Goal: Task Accomplishment & Management: Complete application form

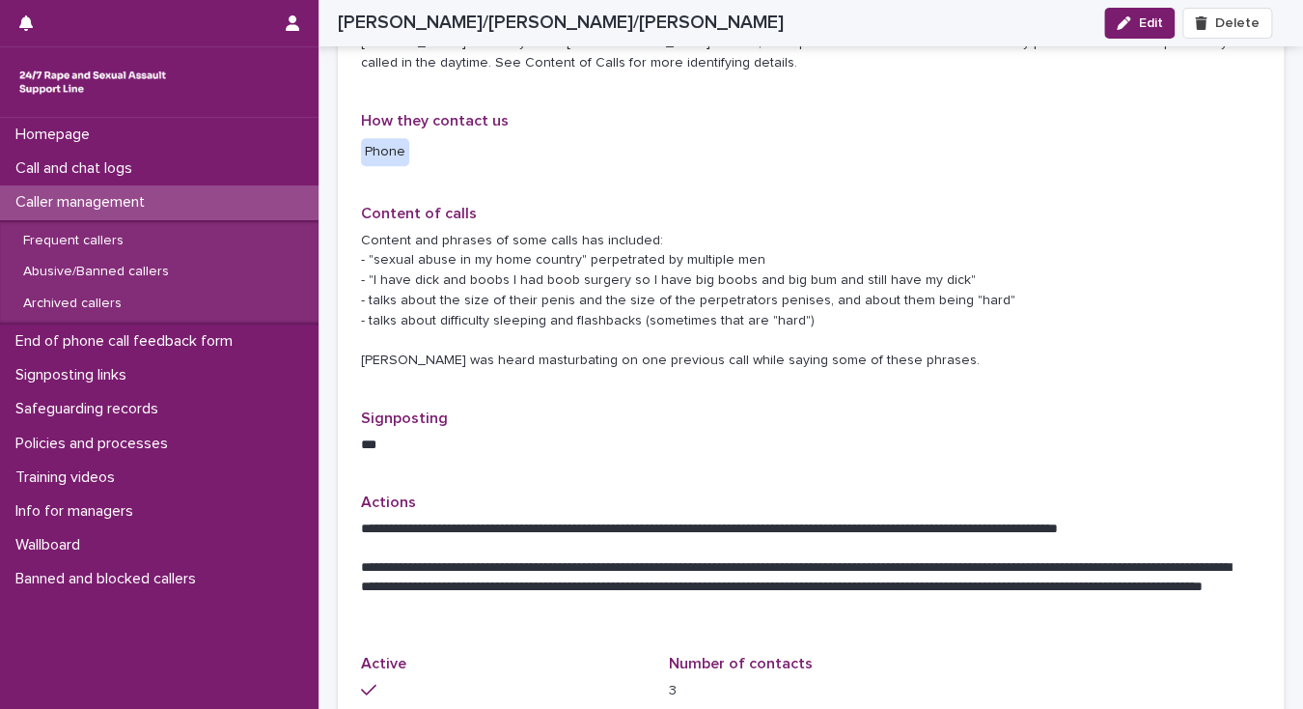
scroll to position [695, 0]
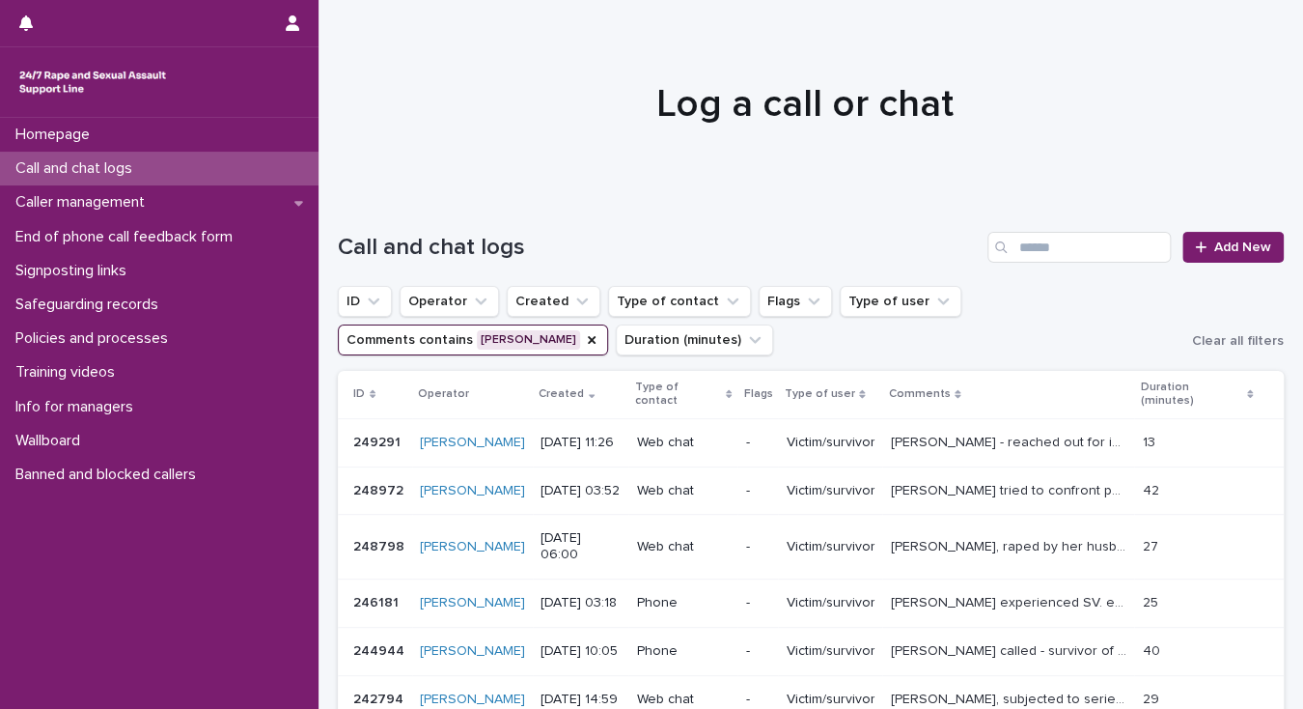
click at [104, 165] on p "Call and chat logs" at bounding box center [78, 168] width 140 height 18
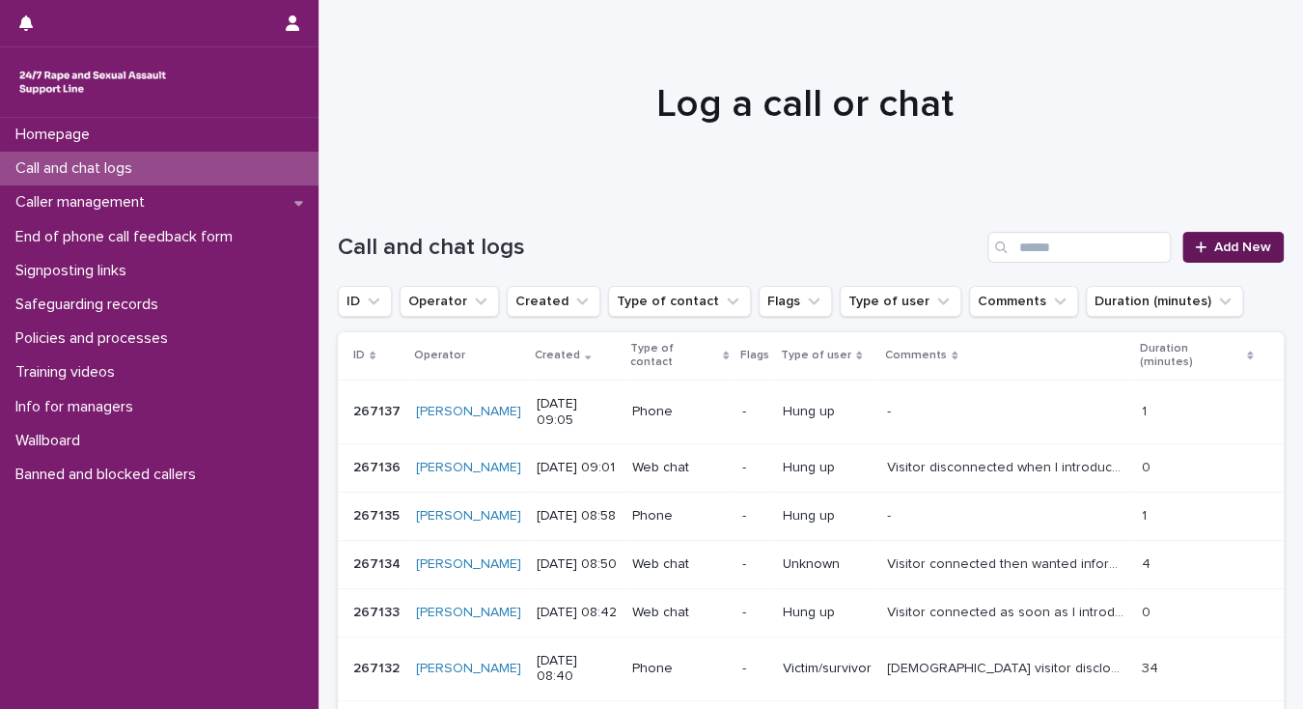
click at [1237, 251] on span "Add New" at bounding box center [1242, 247] width 57 height 14
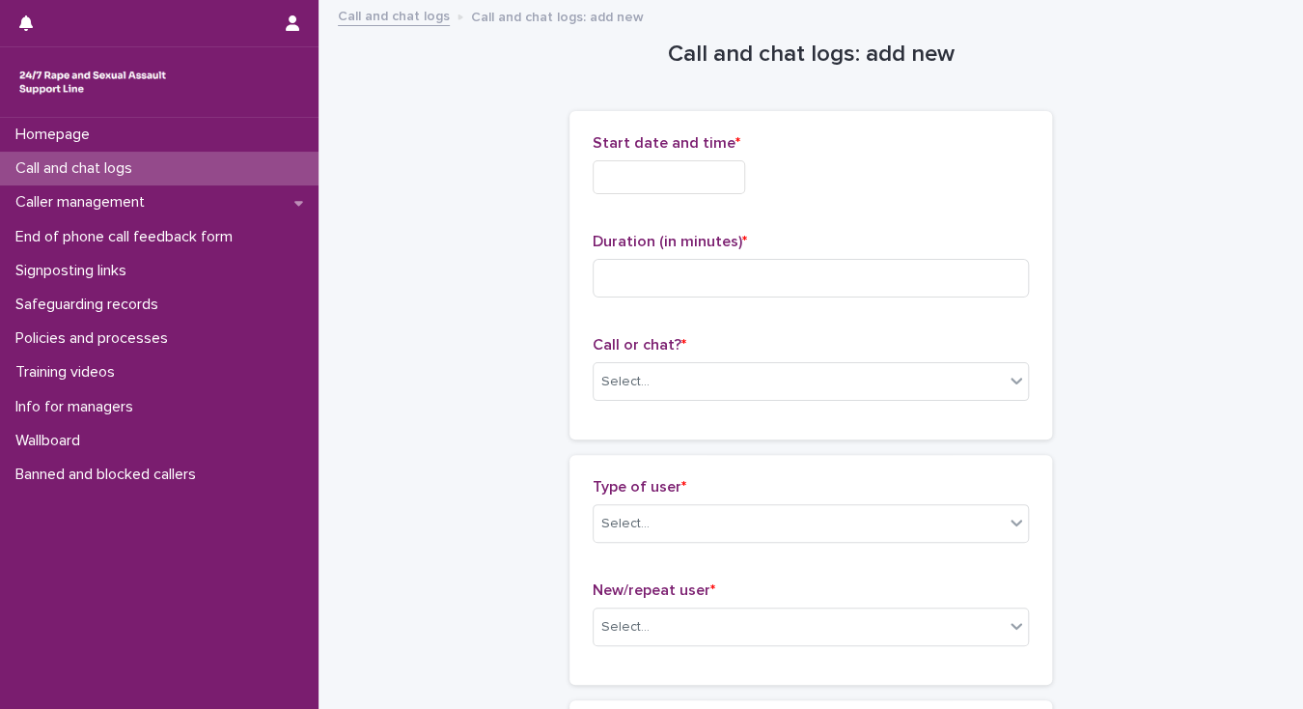
click at [610, 173] on input "text" at bounding box center [669, 177] width 153 height 34
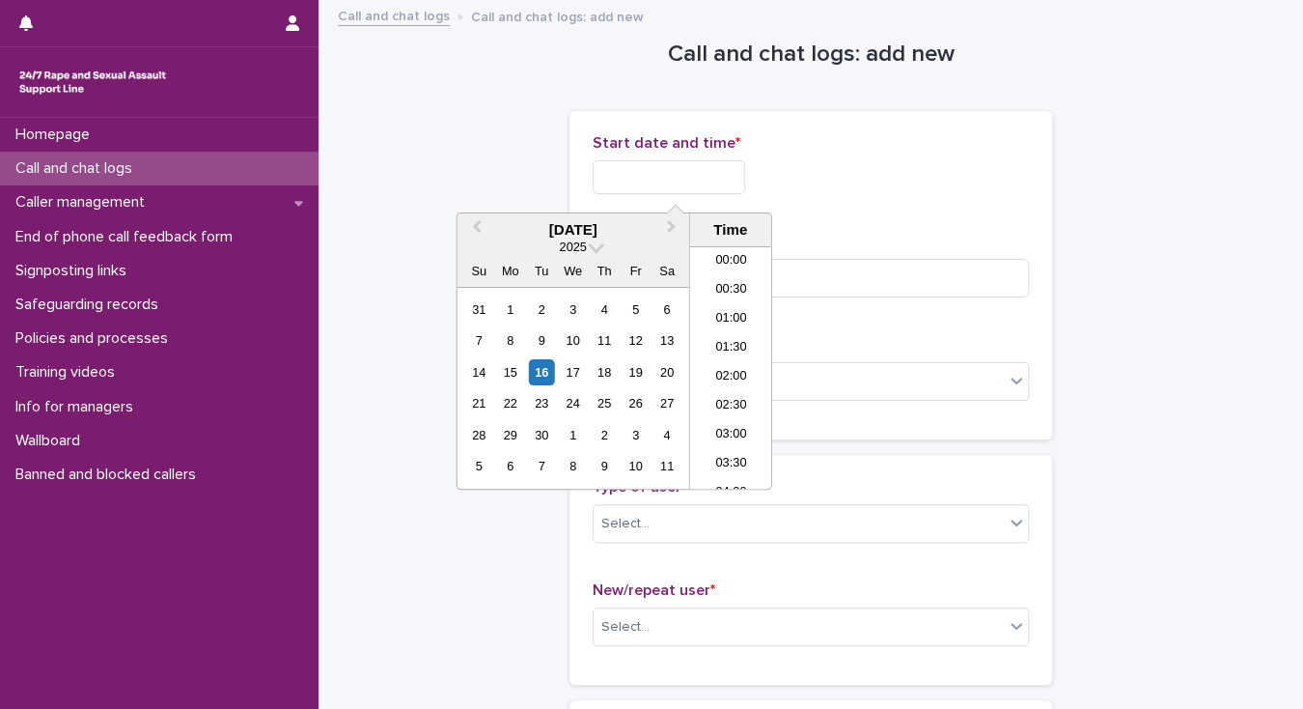
scroll to position [444, 0]
drag, startPoint x: 731, startPoint y: 365, endPoint x: 726, endPoint y: 320, distance: 44.7
click at [730, 358] on li "09:30" at bounding box center [731, 367] width 82 height 29
click at [691, 174] on input "**********" at bounding box center [669, 177] width 153 height 34
type input "**********"
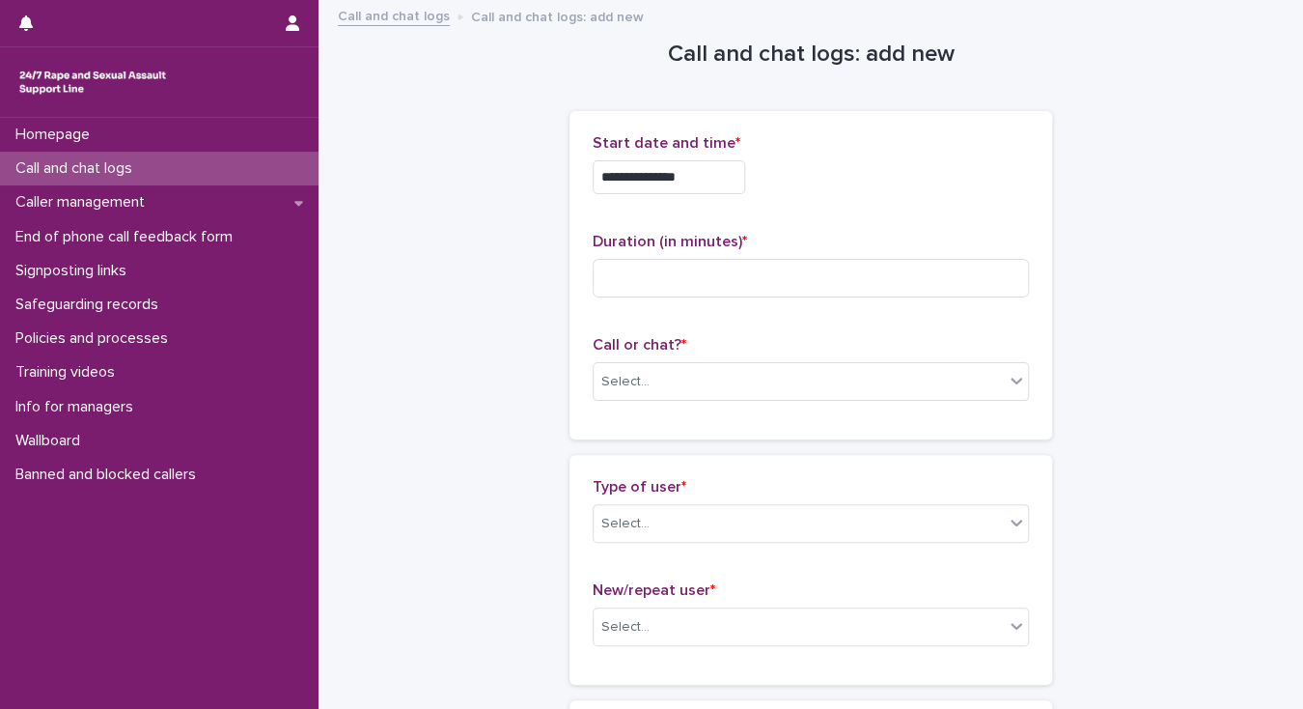
click at [805, 201] on div "**********" at bounding box center [811, 171] width 436 height 75
click at [641, 274] on input at bounding box center [811, 278] width 436 height 39
type input "*"
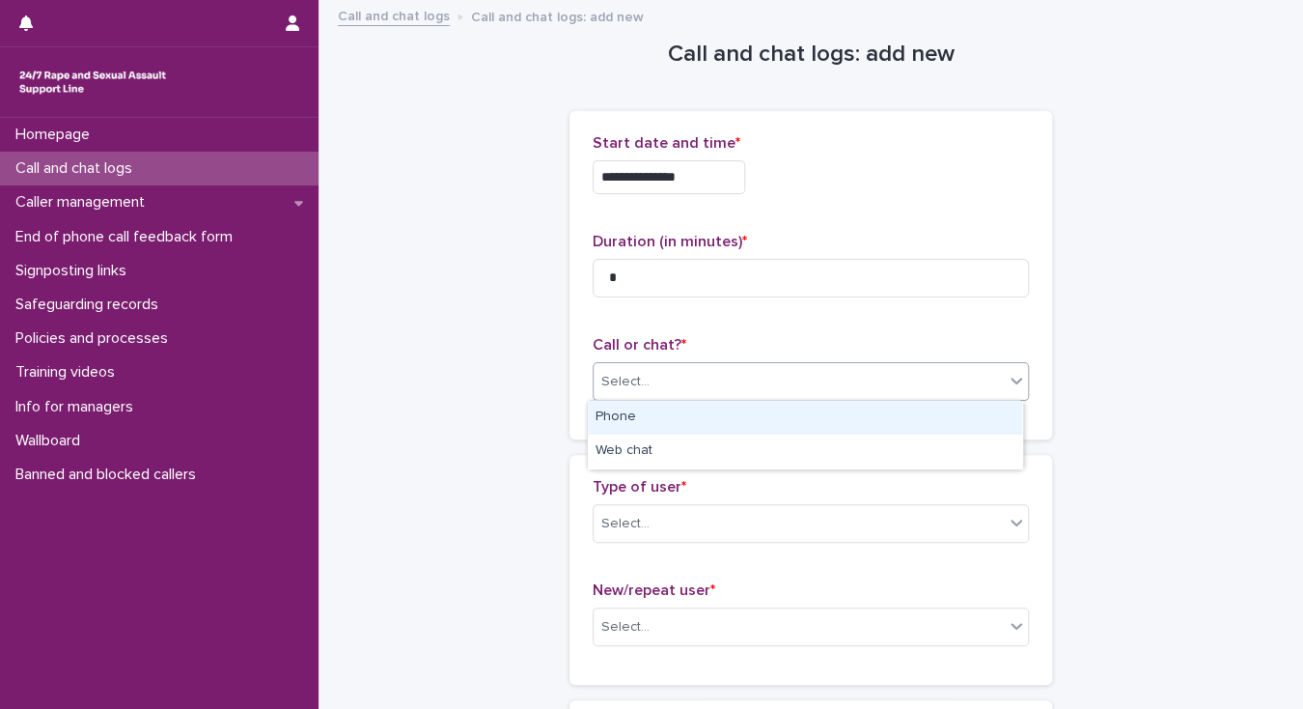
drag, startPoint x: 656, startPoint y: 393, endPoint x: 659, endPoint y: 425, distance: 32.0
click at [656, 394] on div "Select..." at bounding box center [799, 382] width 410 height 32
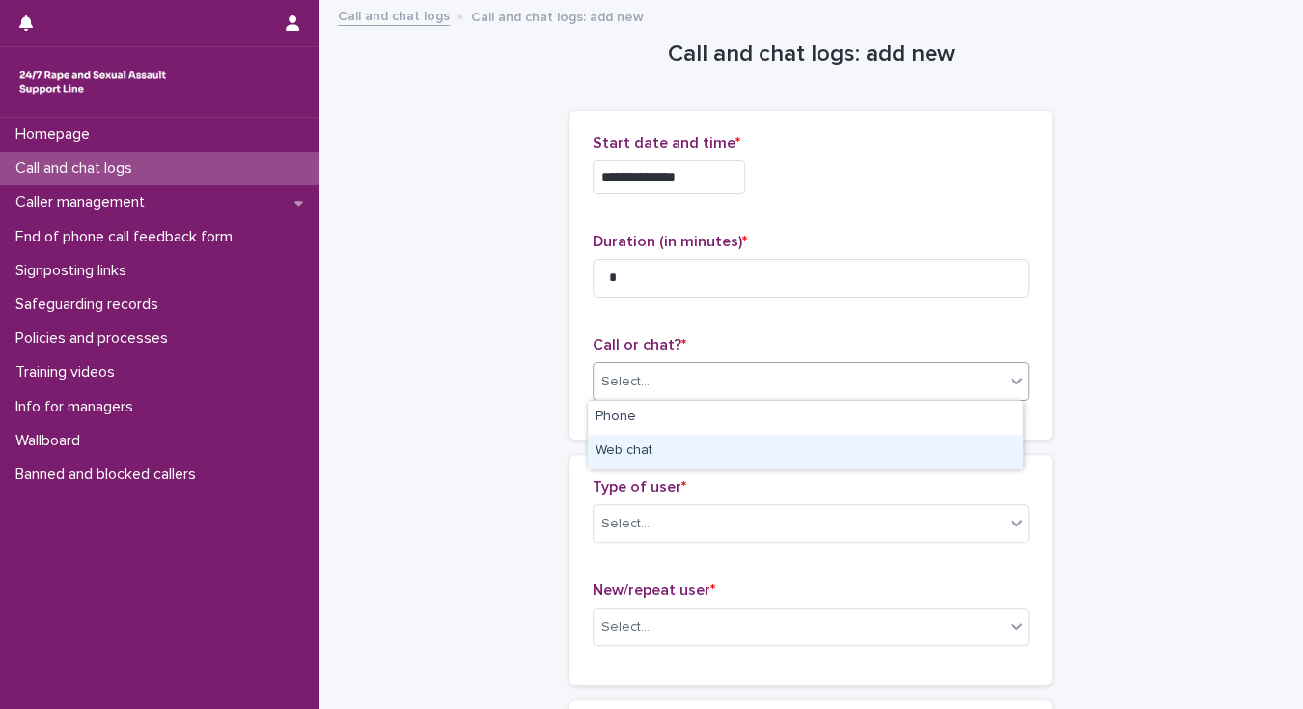
click at [670, 456] on div "Web chat" at bounding box center [805, 451] width 434 height 34
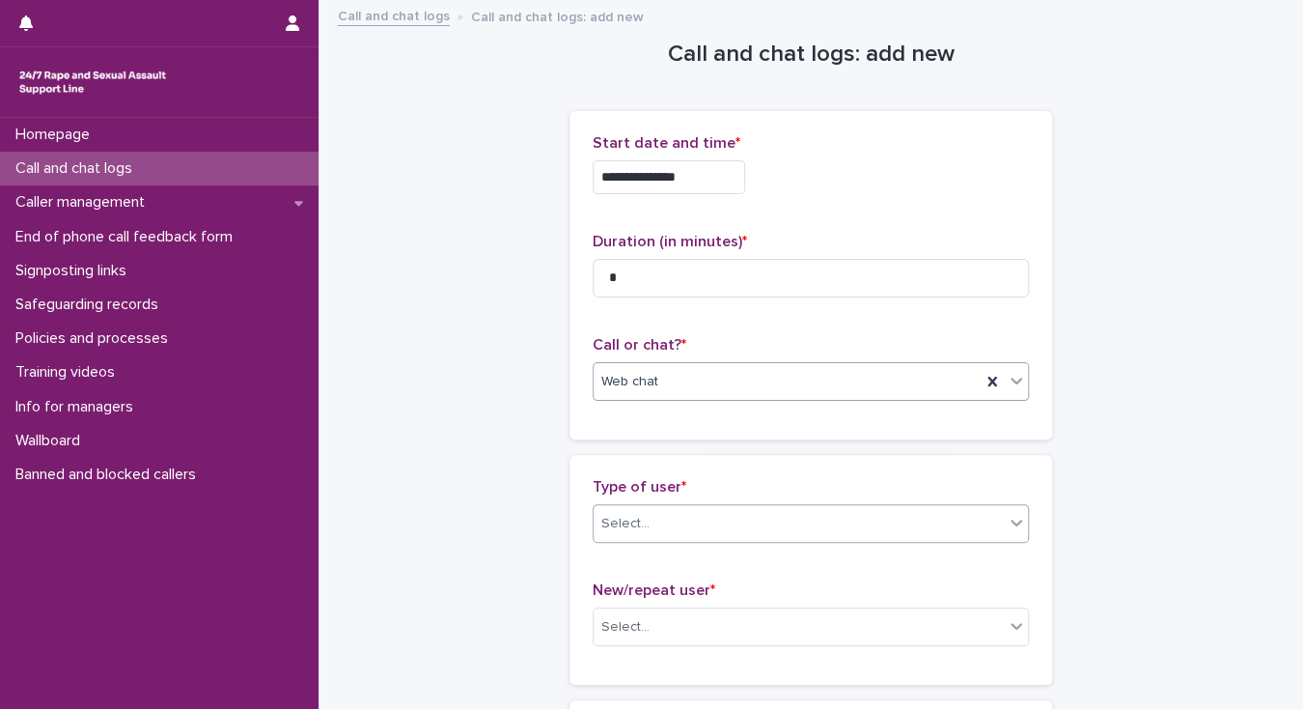
click at [670, 528] on div "Select..." at bounding box center [799, 524] width 410 height 32
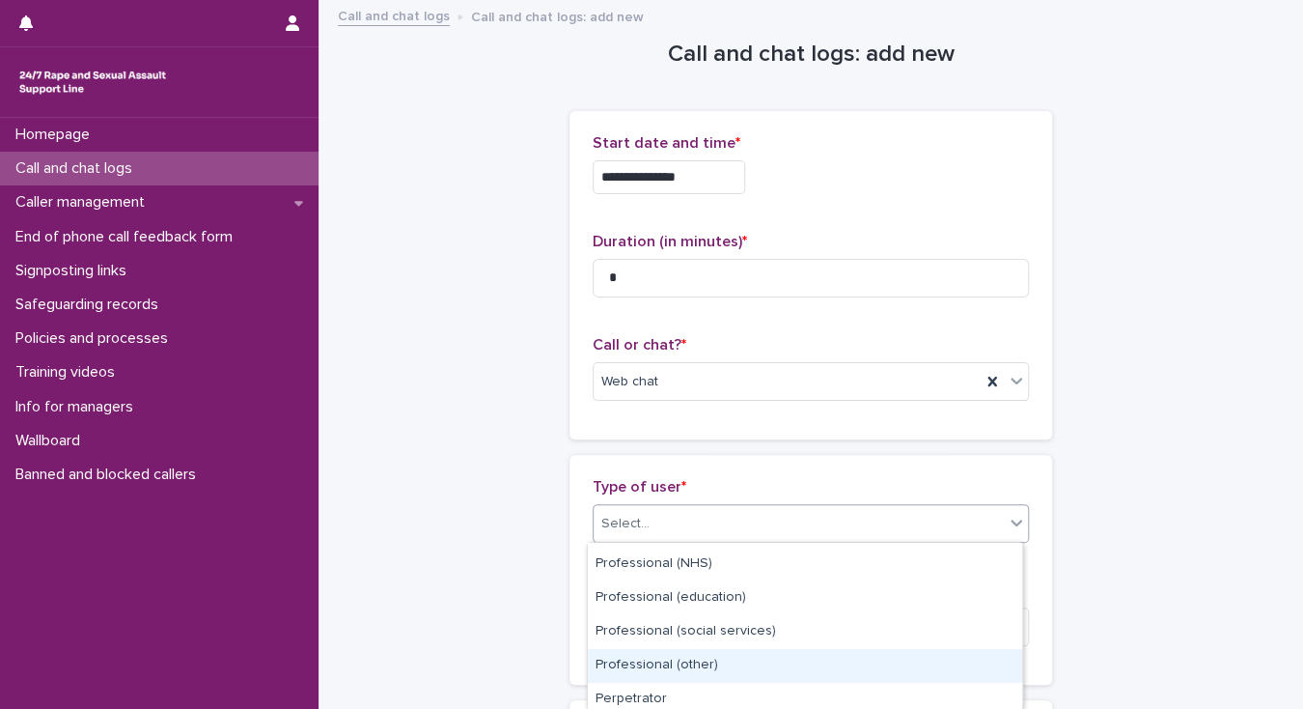
scroll to position [340, 0]
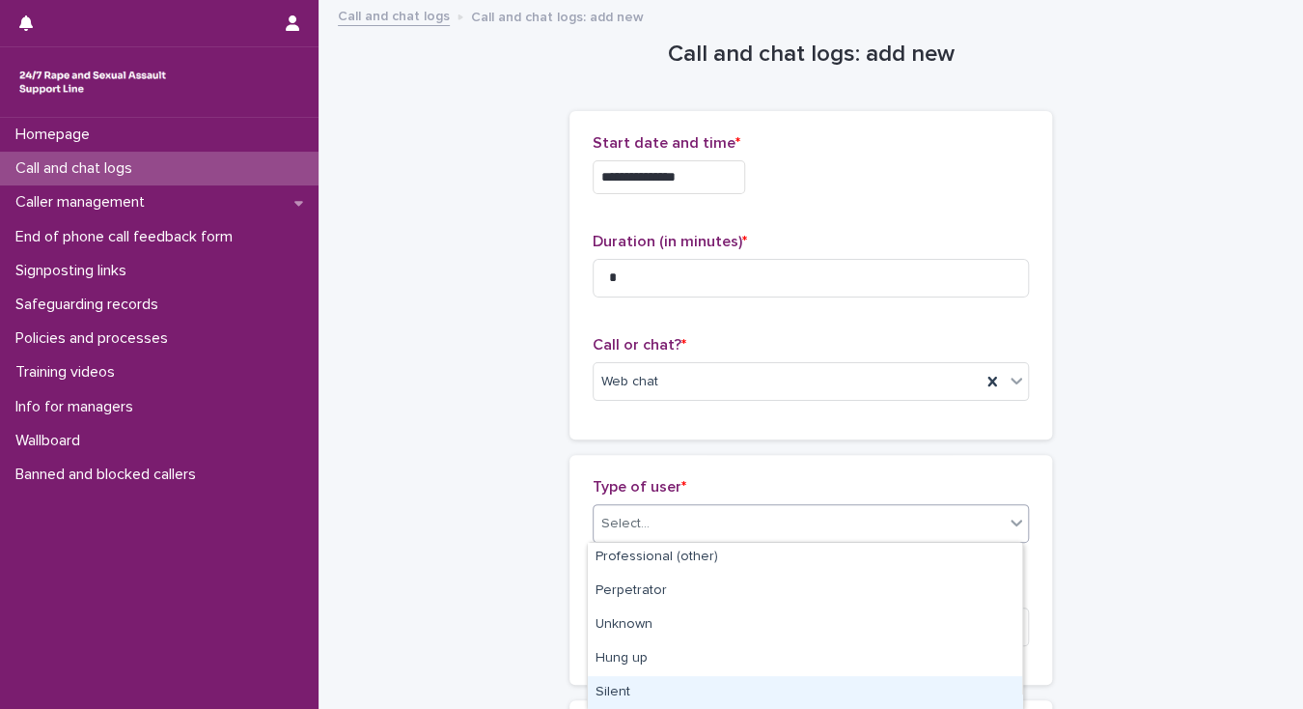
click at [683, 687] on div "Silent" at bounding box center [805, 693] width 434 height 34
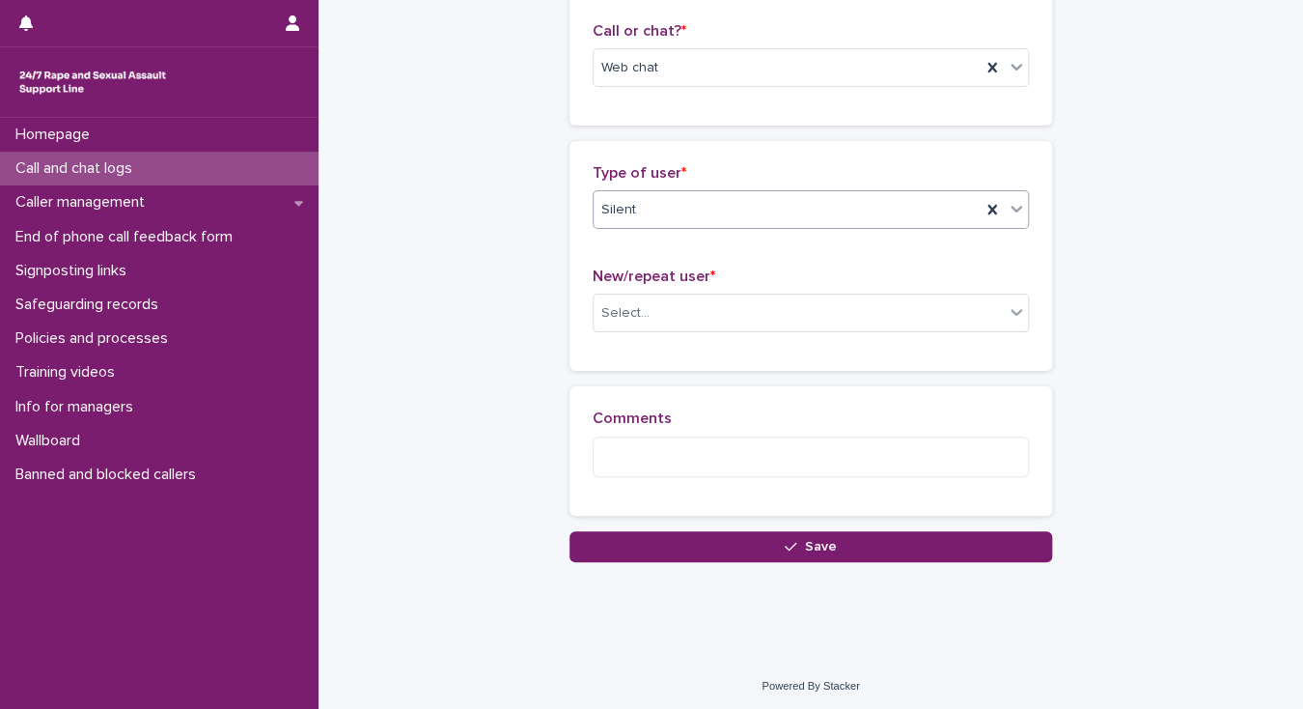
scroll to position [317, 0]
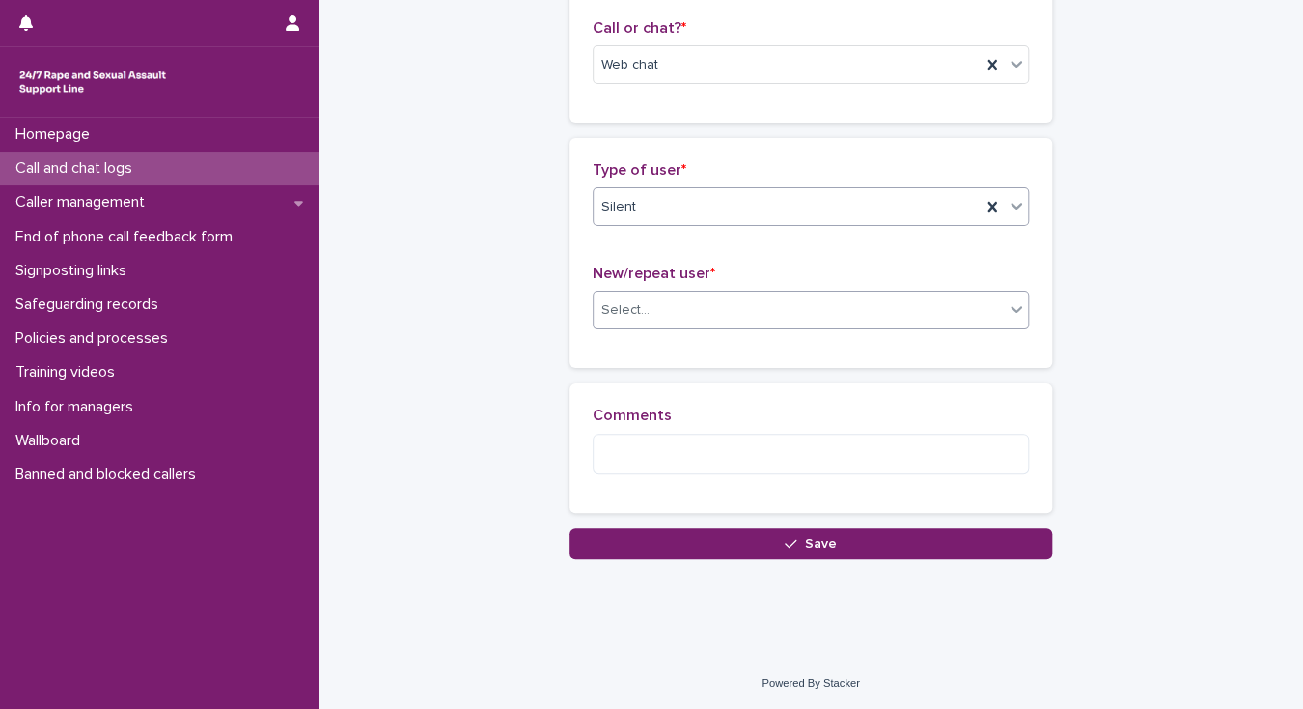
click at [608, 320] on div "Select..." at bounding box center [799, 310] width 410 height 32
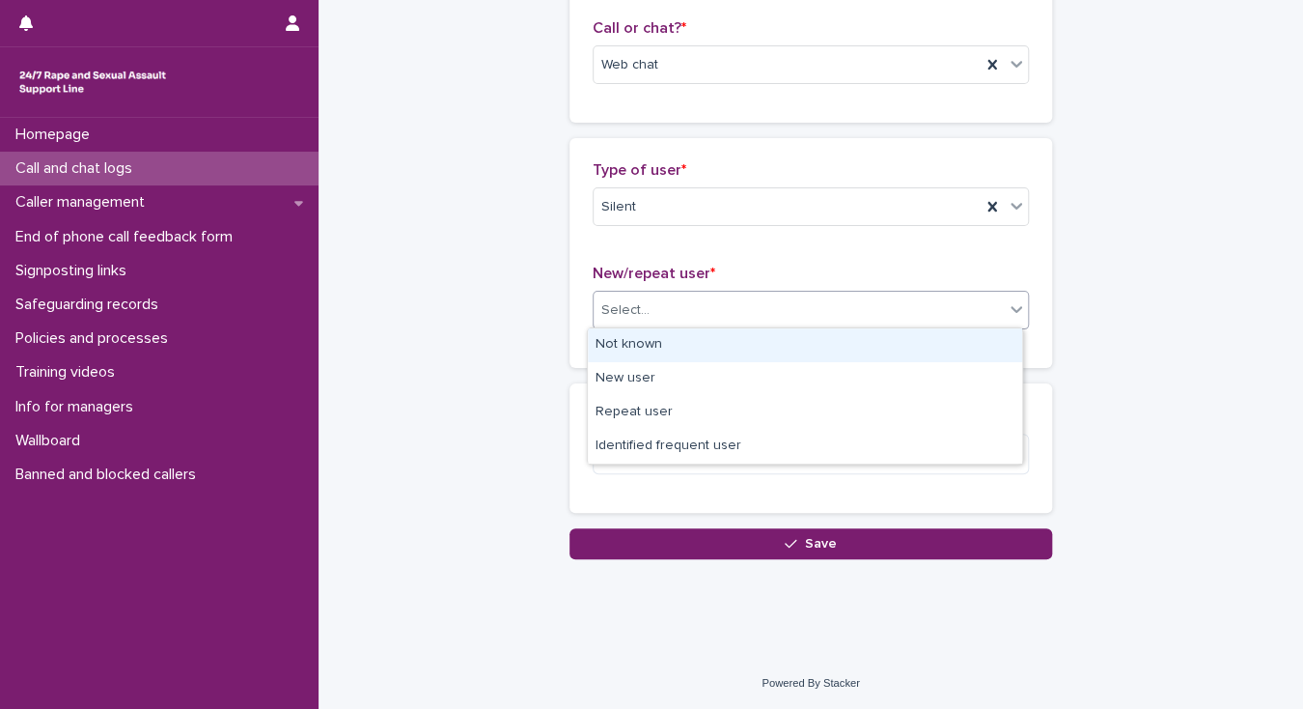
click at [608, 329] on div "Not known" at bounding box center [805, 345] width 434 height 34
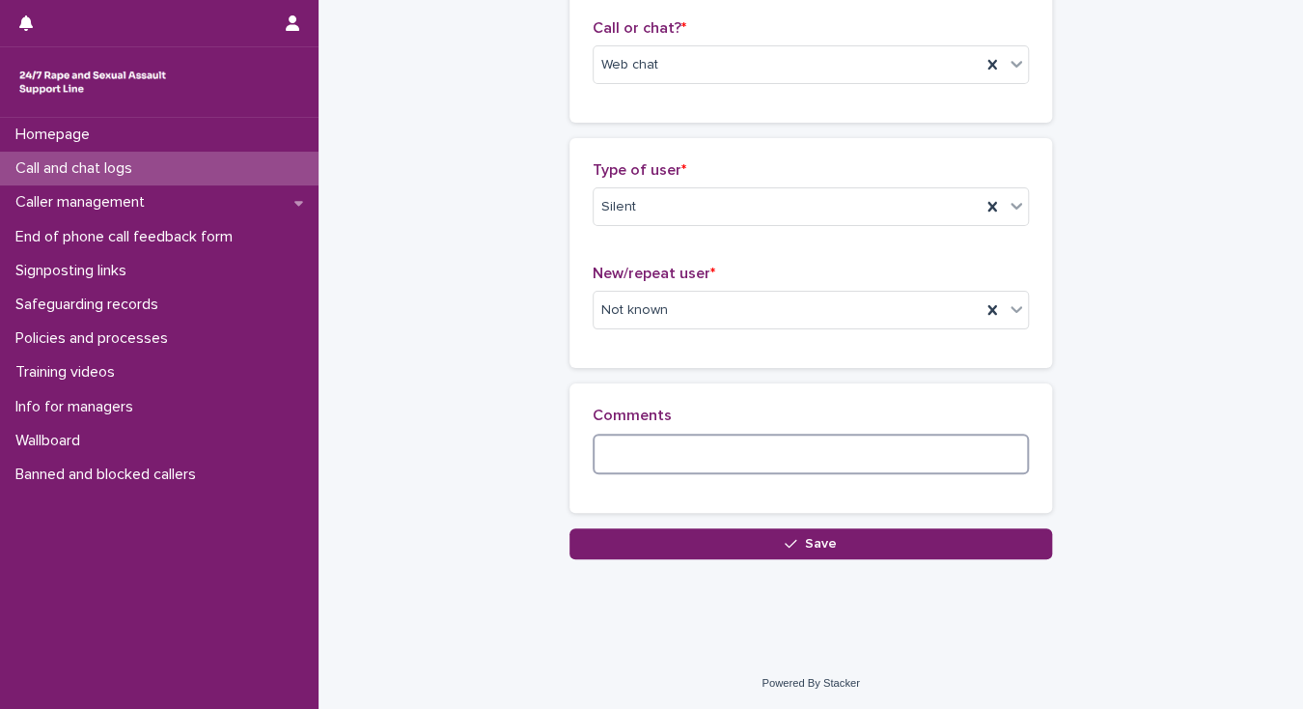
click at [601, 448] on textarea at bounding box center [811, 454] width 436 height 42
paste textarea "**********"
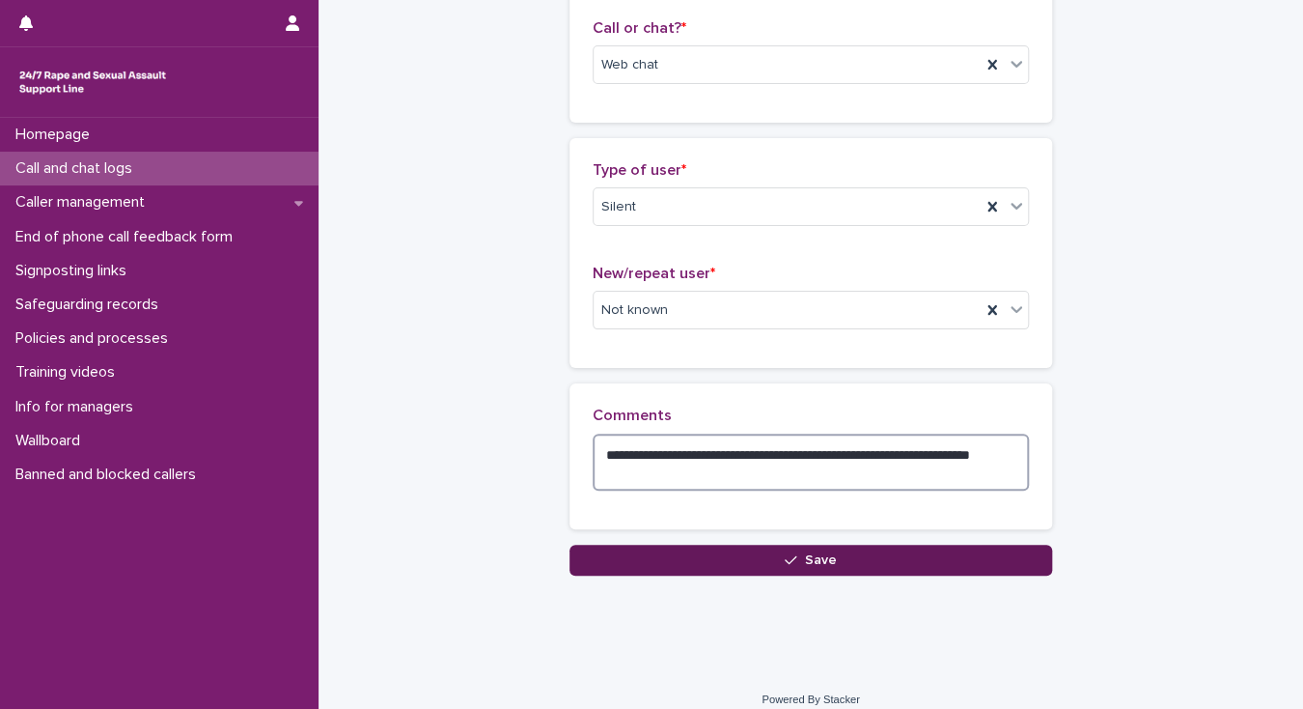
type textarea "**********"
click at [646, 562] on button "Save" at bounding box center [811, 559] width 483 height 31
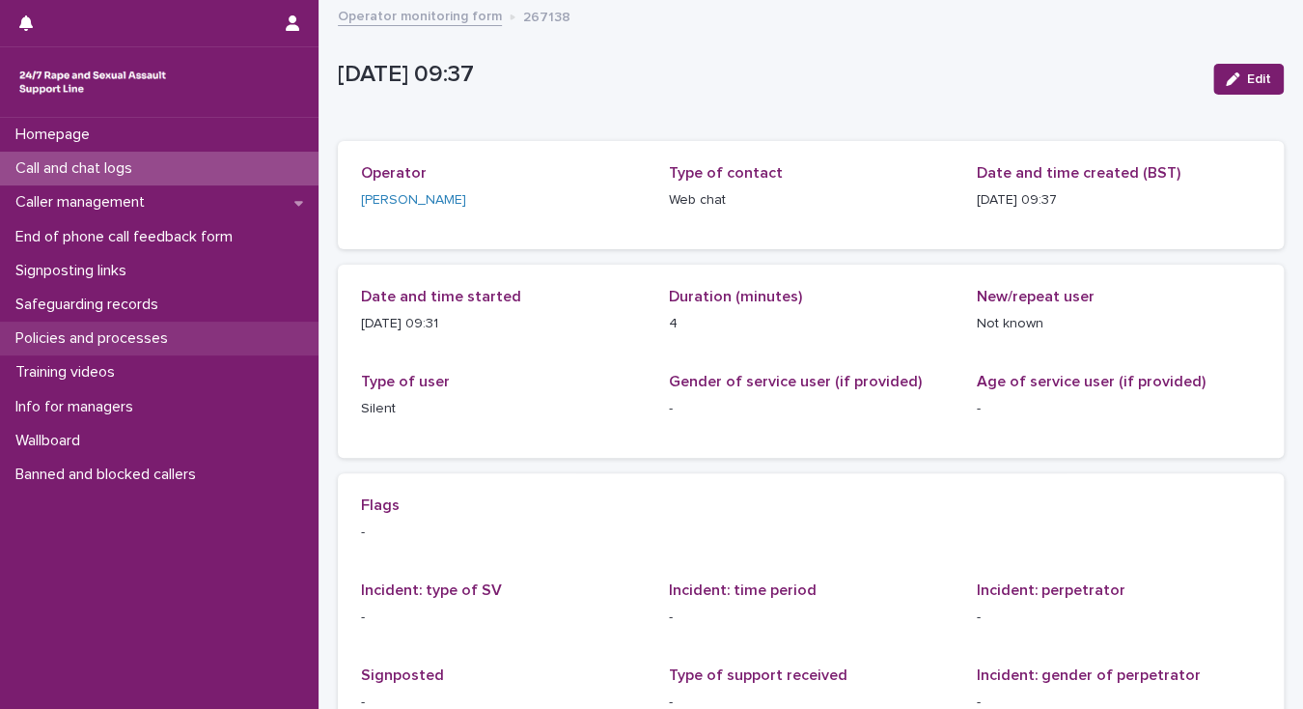
click at [127, 336] on p "Policies and processes" at bounding box center [96, 338] width 176 height 18
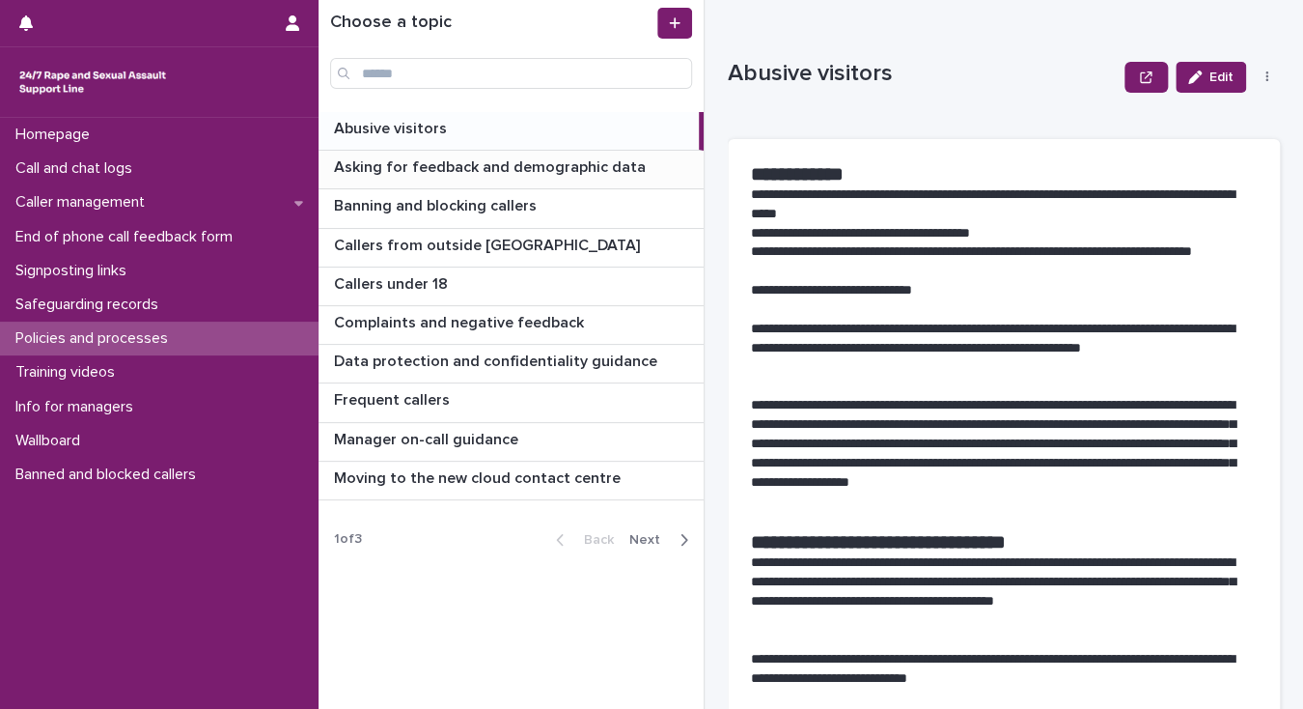
click at [544, 171] on p "Asking for feedback and demographic data" at bounding box center [492, 165] width 316 height 22
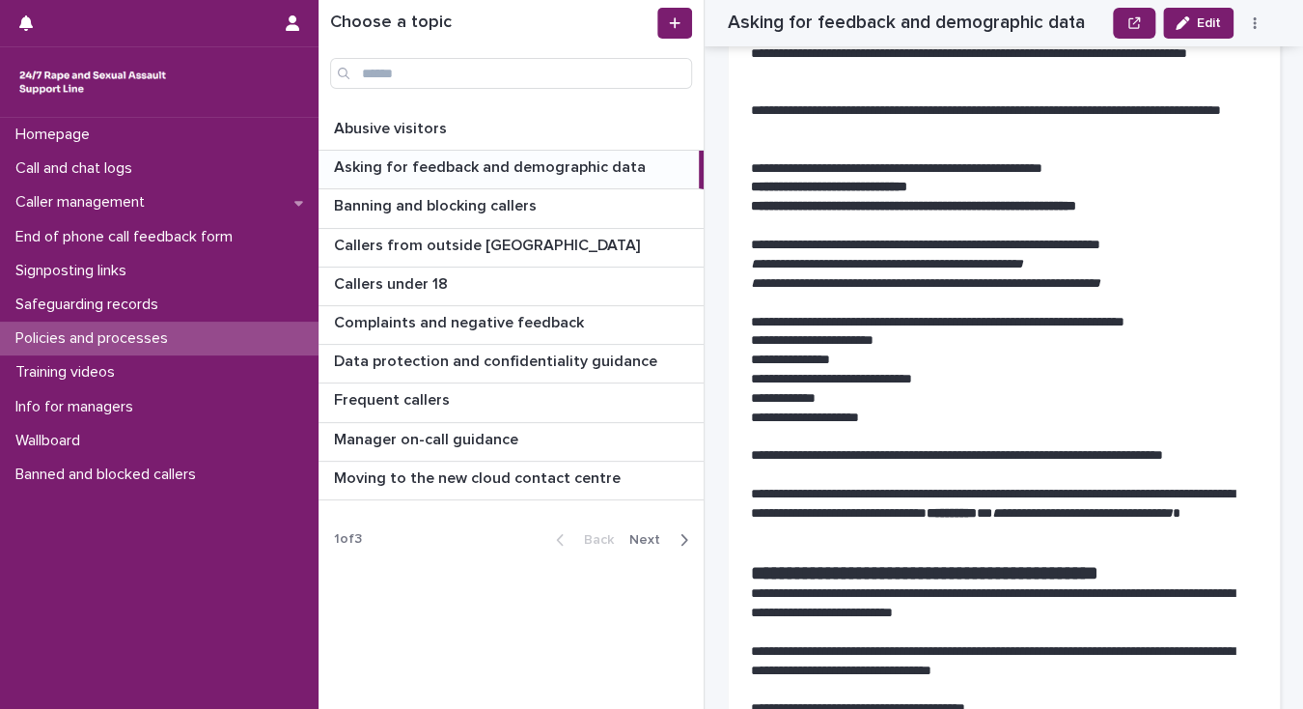
scroll to position [1853, 0]
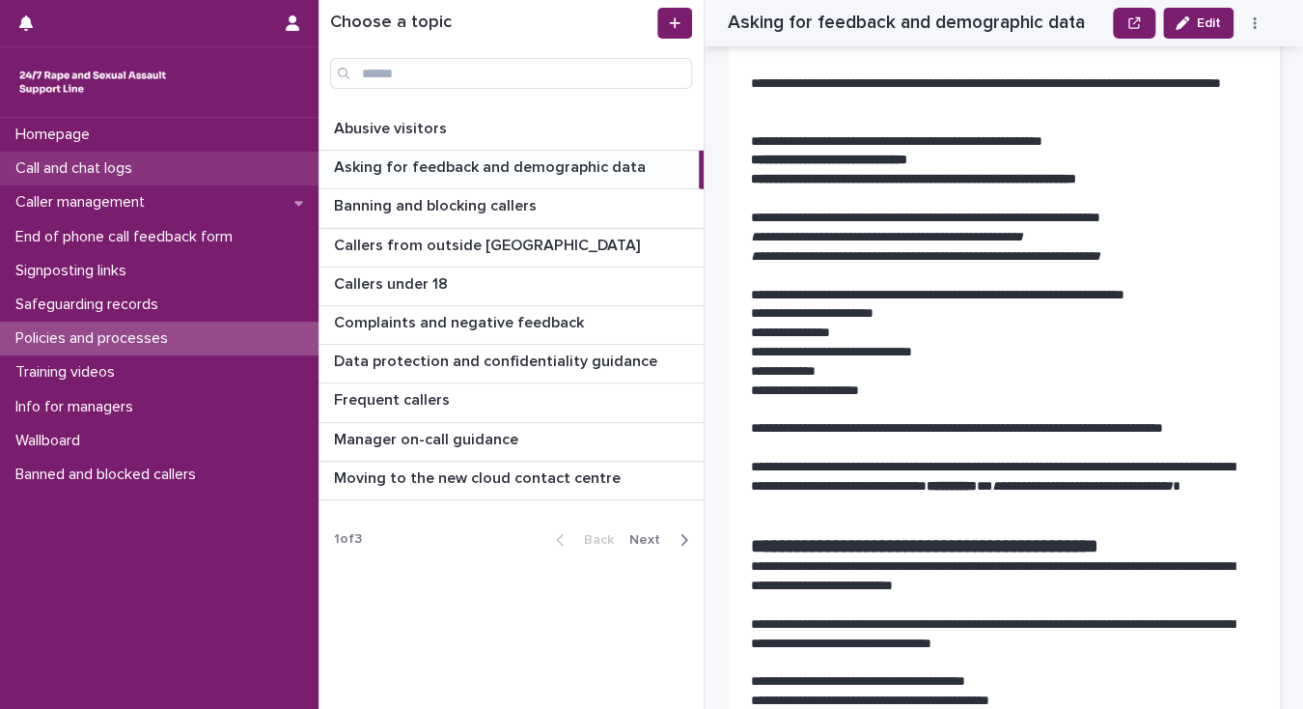
click at [103, 164] on p "Call and chat logs" at bounding box center [78, 168] width 140 height 18
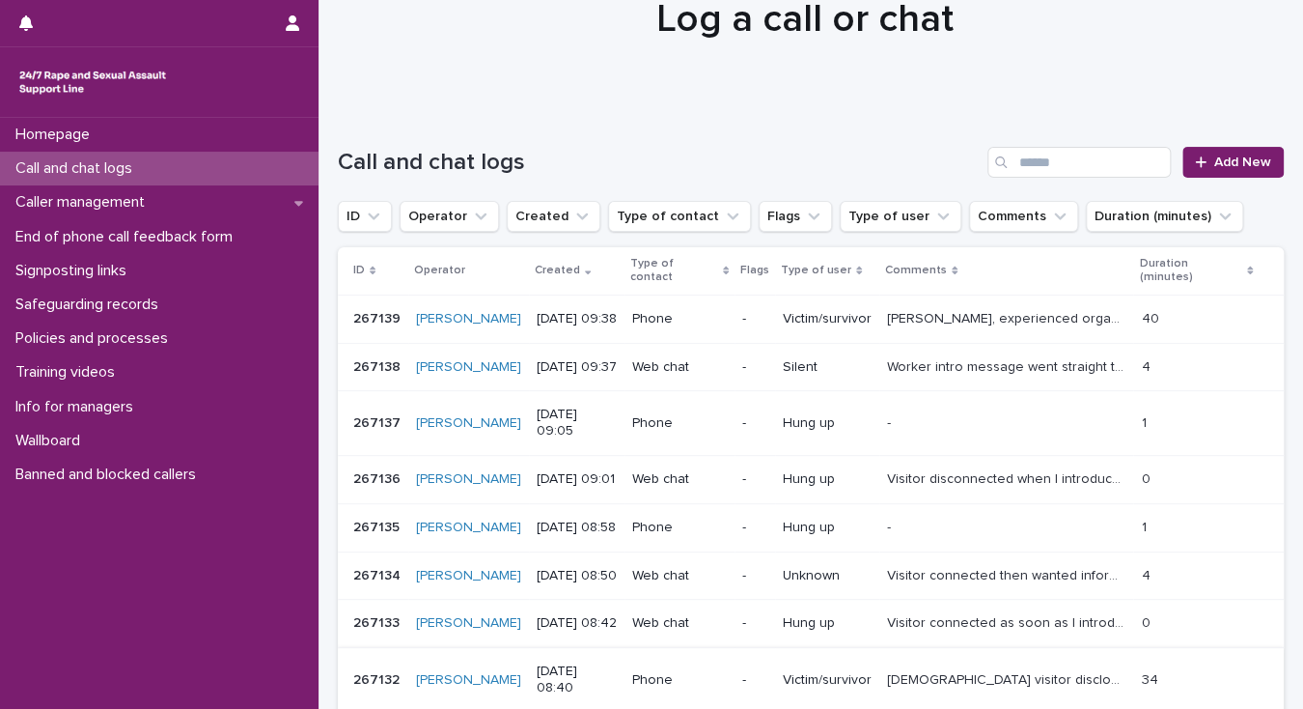
scroll to position [77, 0]
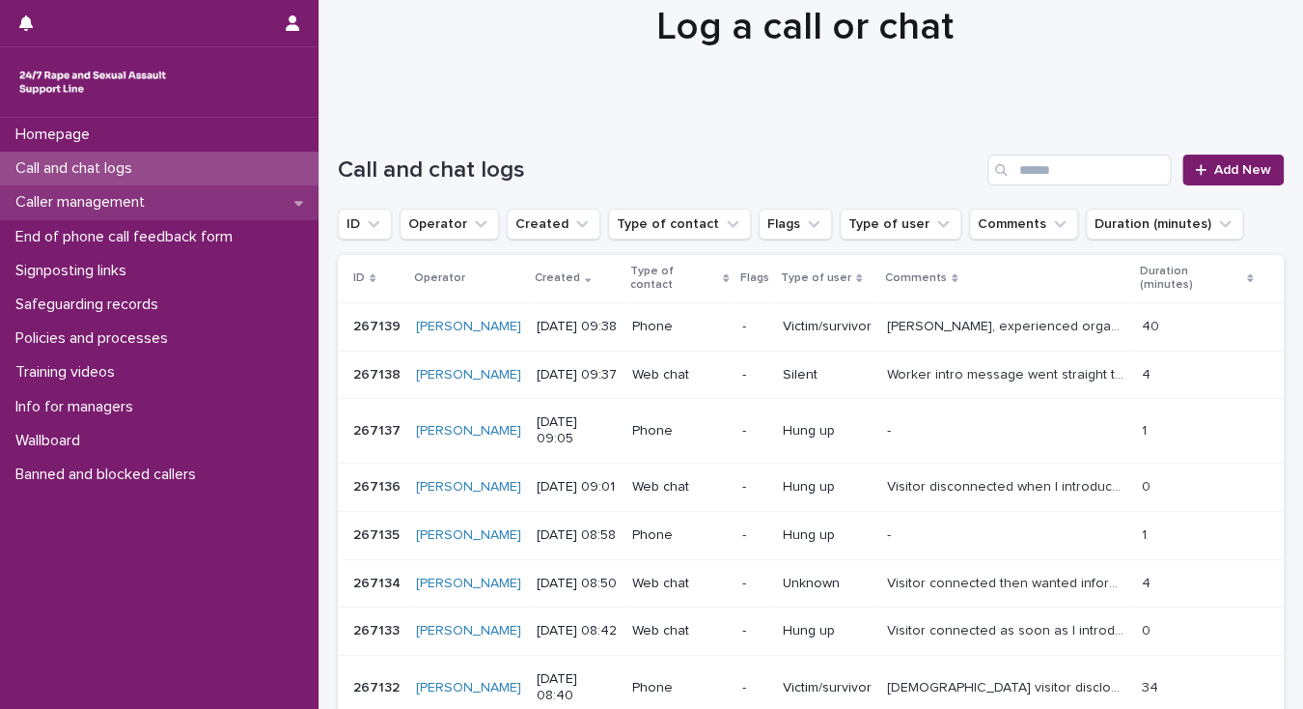
click at [133, 205] on p "Caller management" at bounding box center [84, 202] width 153 height 18
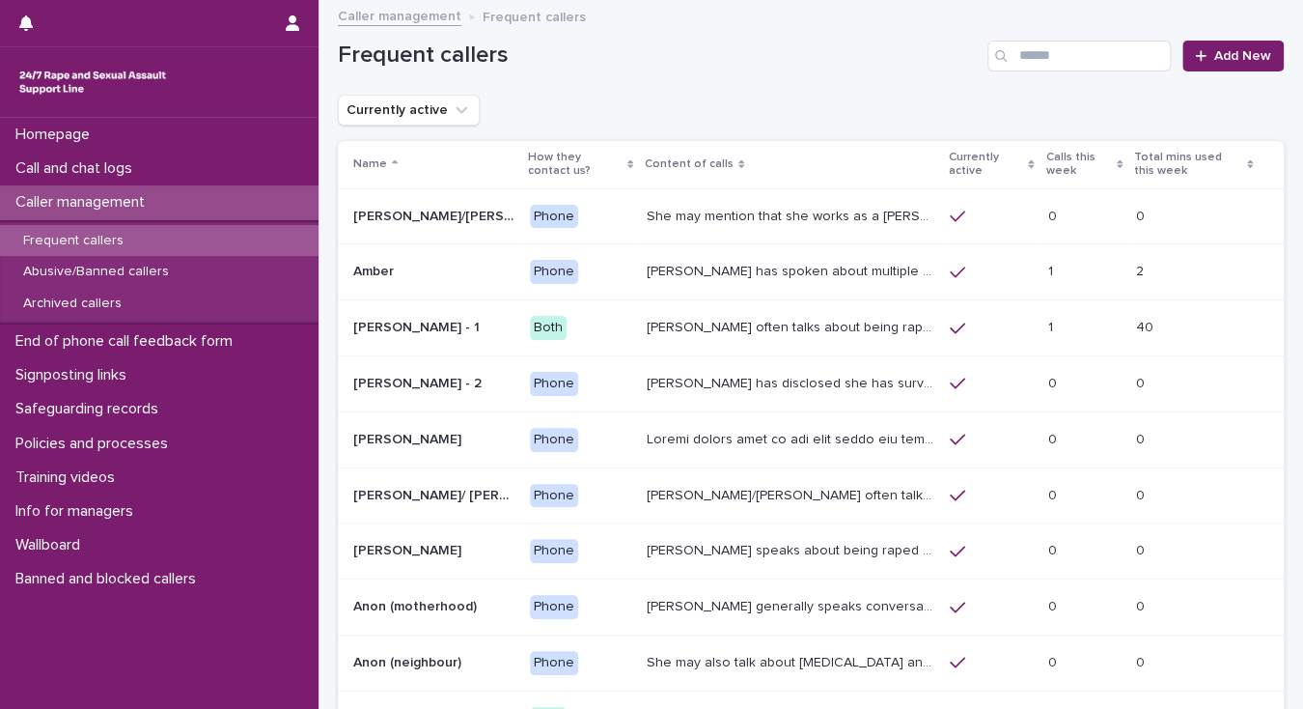
click at [711, 217] on p "She may mention that she works as a [PERSON_NAME], looking after two children. …" at bounding box center [793, 215] width 292 height 20
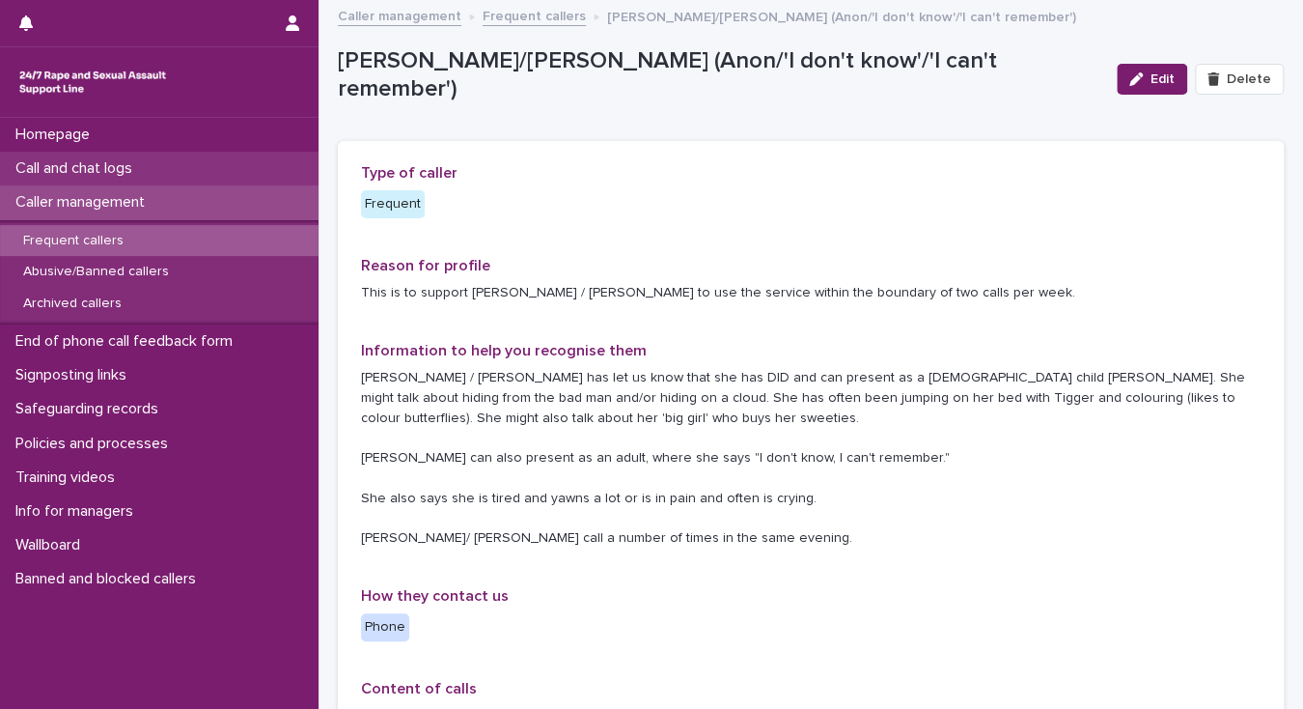
click at [96, 165] on p "Call and chat logs" at bounding box center [78, 168] width 140 height 18
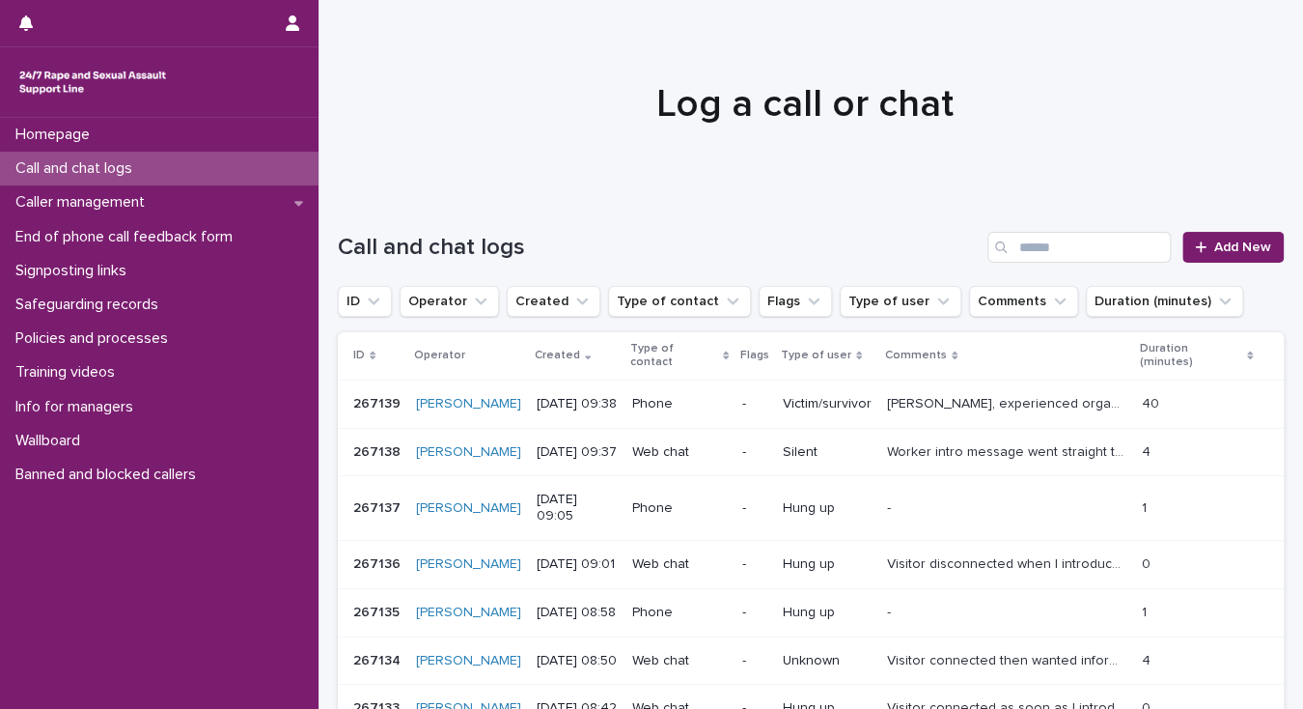
click at [124, 174] on p "Call and chat logs" at bounding box center [78, 168] width 140 height 18
click at [1229, 252] on span "Add New" at bounding box center [1242, 247] width 57 height 14
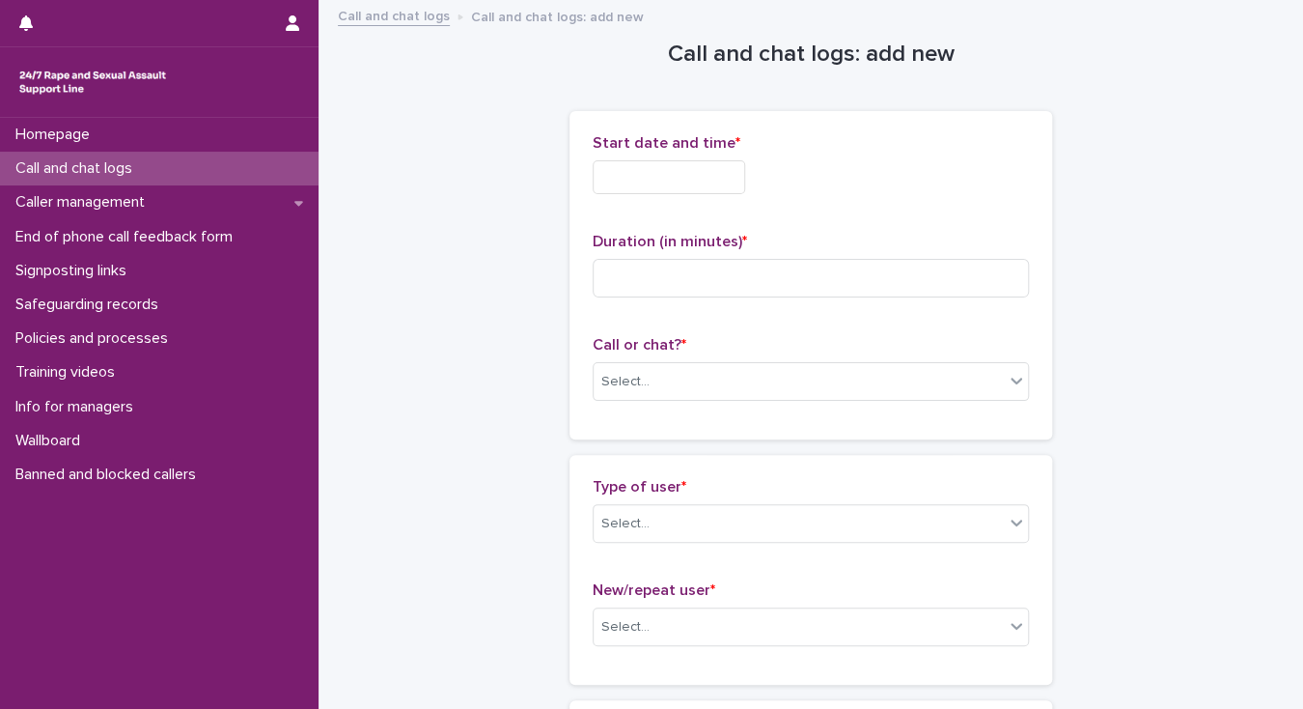
click at [619, 178] on input "text" at bounding box center [669, 177] width 153 height 34
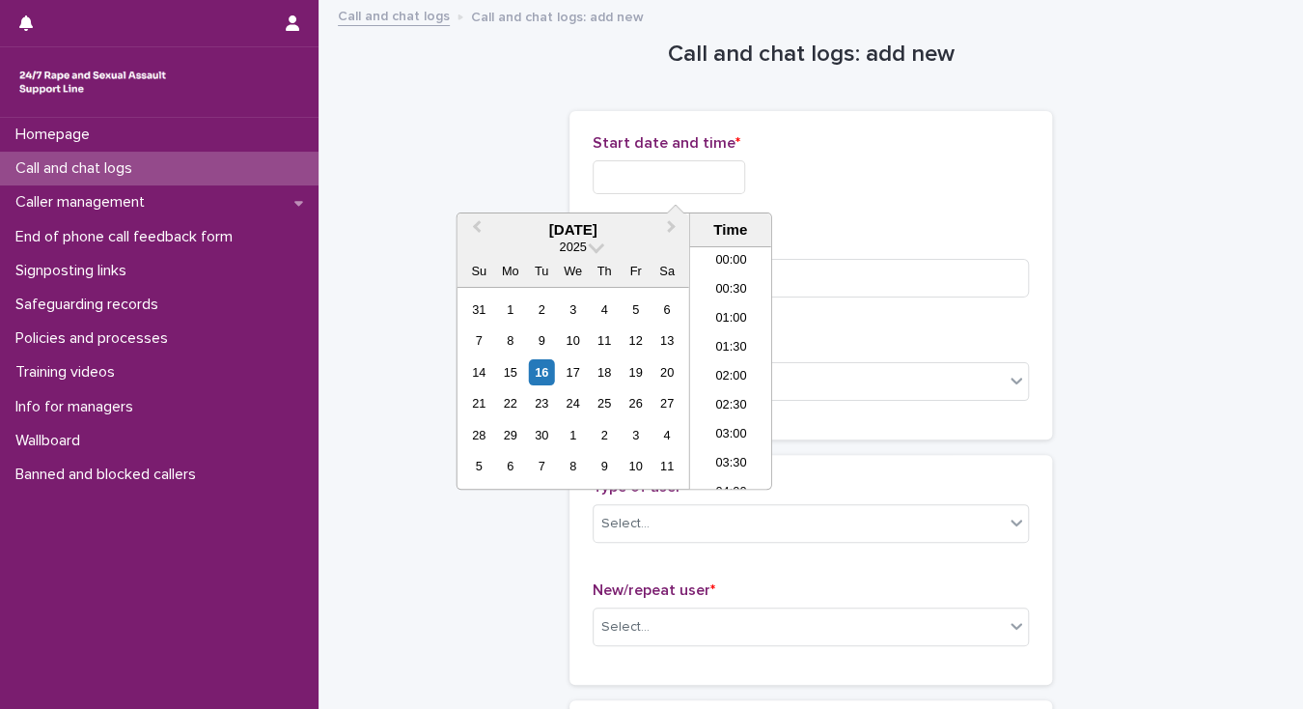
scroll to position [444, 0]
drag, startPoint x: 722, startPoint y: 364, endPoint x: 721, endPoint y: 250, distance: 113.9
click at [722, 361] on li "09:30" at bounding box center [731, 367] width 82 height 29
click at [697, 174] on input "**********" at bounding box center [669, 177] width 153 height 34
type input "**********"
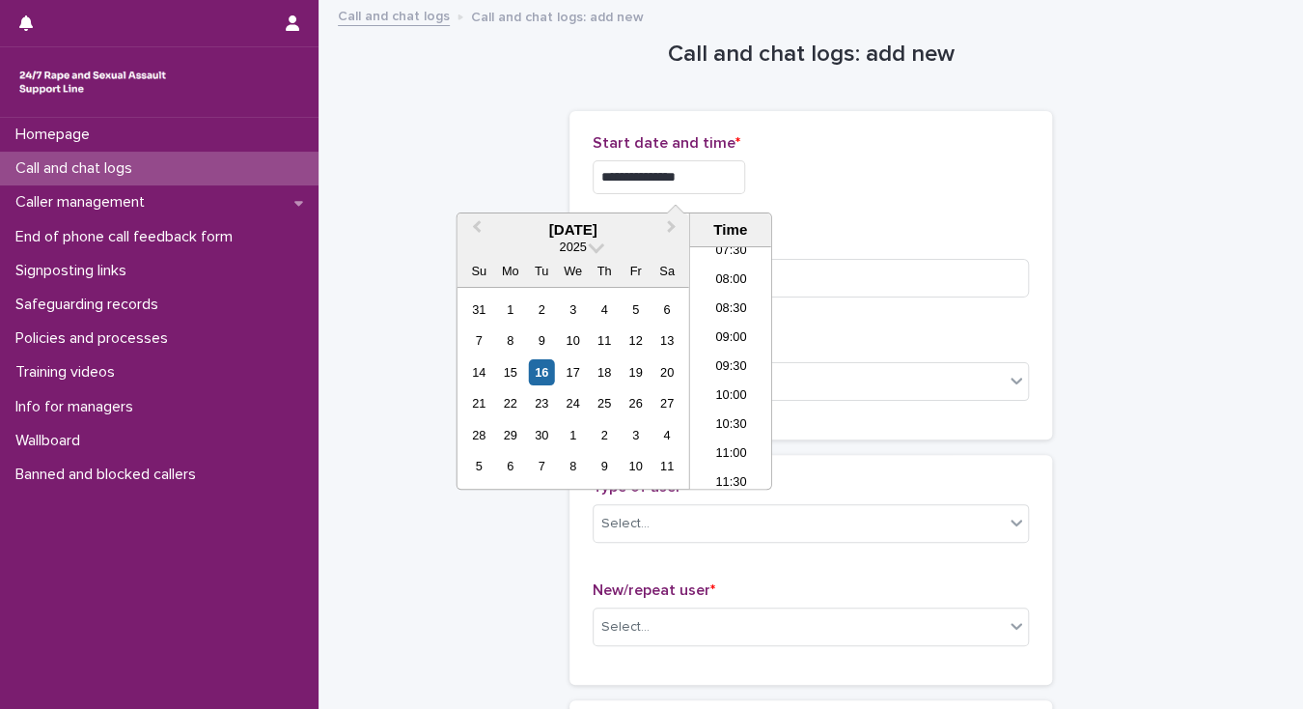
click at [807, 217] on div "**********" at bounding box center [811, 275] width 436 height 282
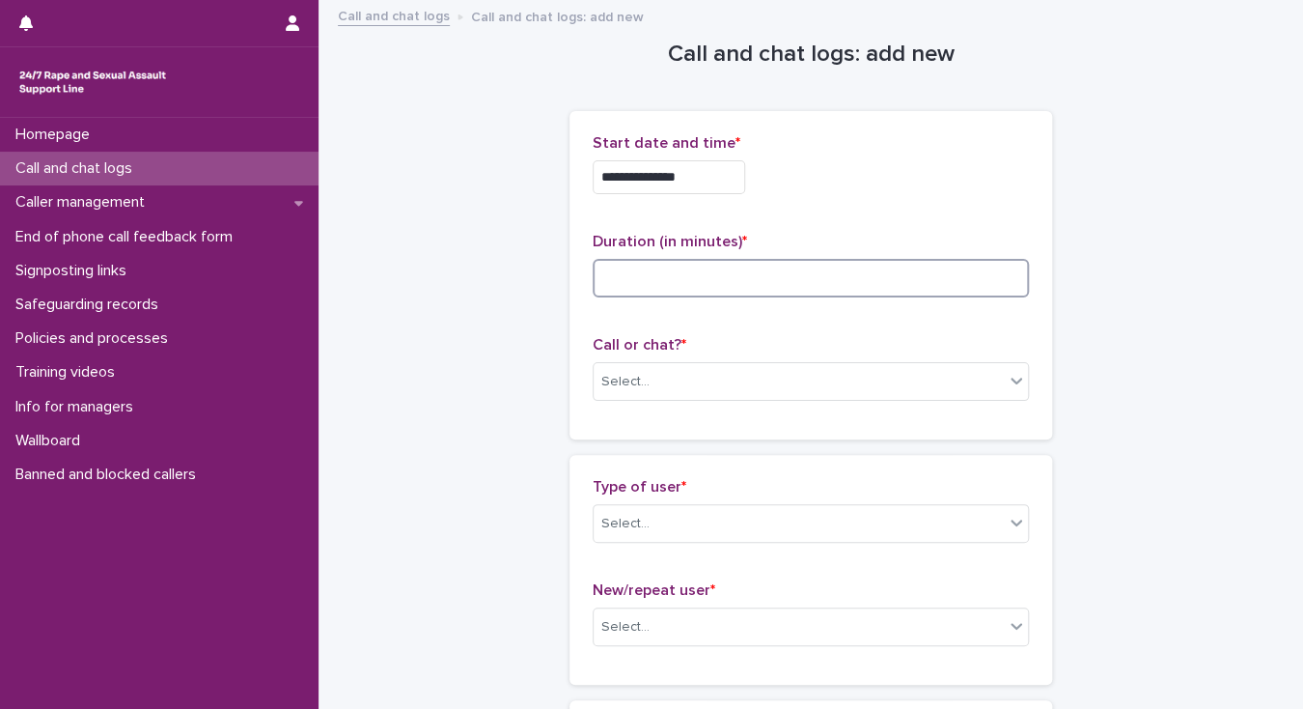
click at [658, 272] on input at bounding box center [811, 278] width 436 height 39
type input "*"
click at [662, 378] on div "Select..." at bounding box center [799, 382] width 410 height 32
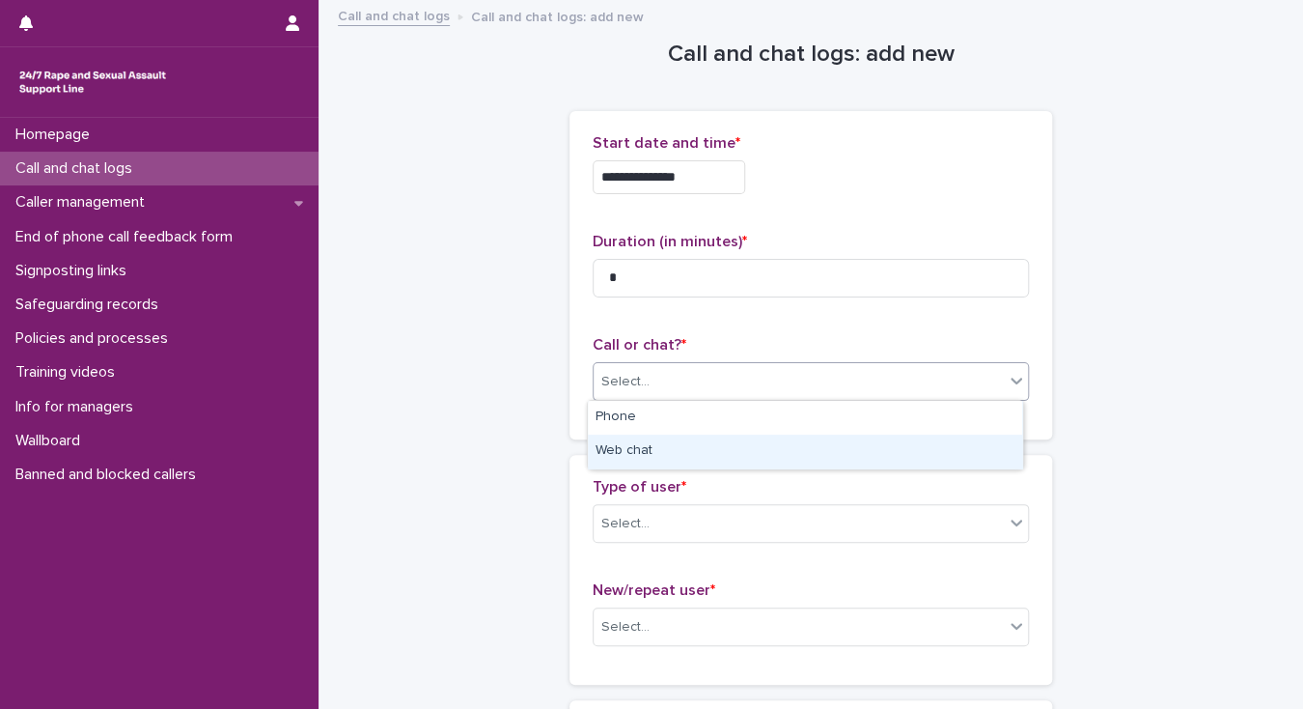
click at [664, 451] on div "Web chat" at bounding box center [805, 451] width 434 height 34
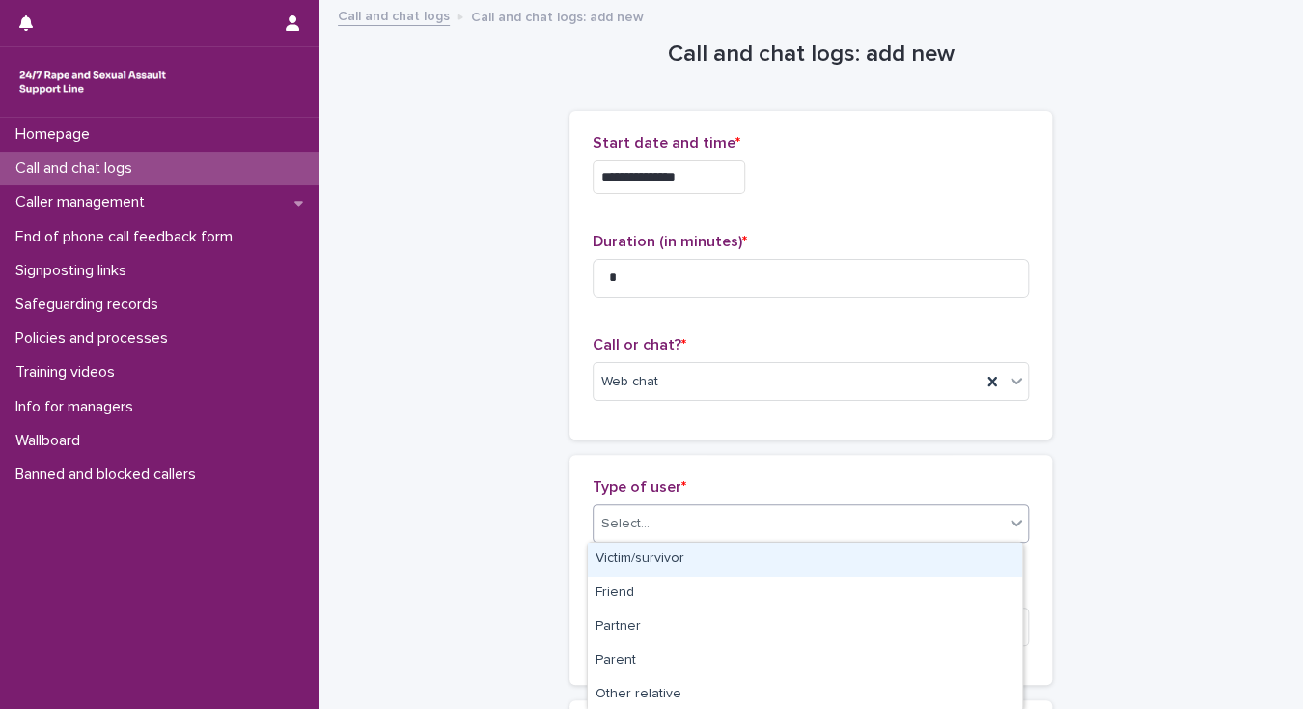
click at [667, 537] on div "Select..." at bounding box center [799, 524] width 410 height 32
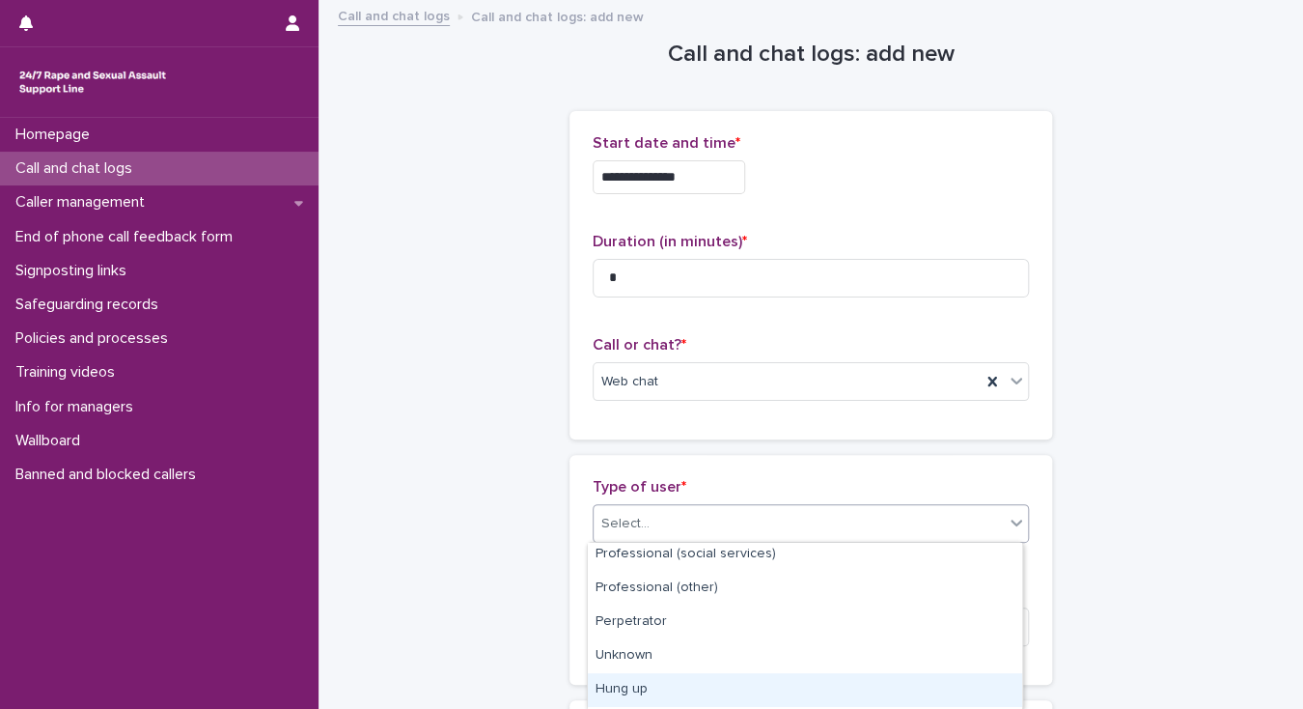
scroll to position [340, 0]
click at [734, 689] on div "Silent" at bounding box center [805, 693] width 434 height 34
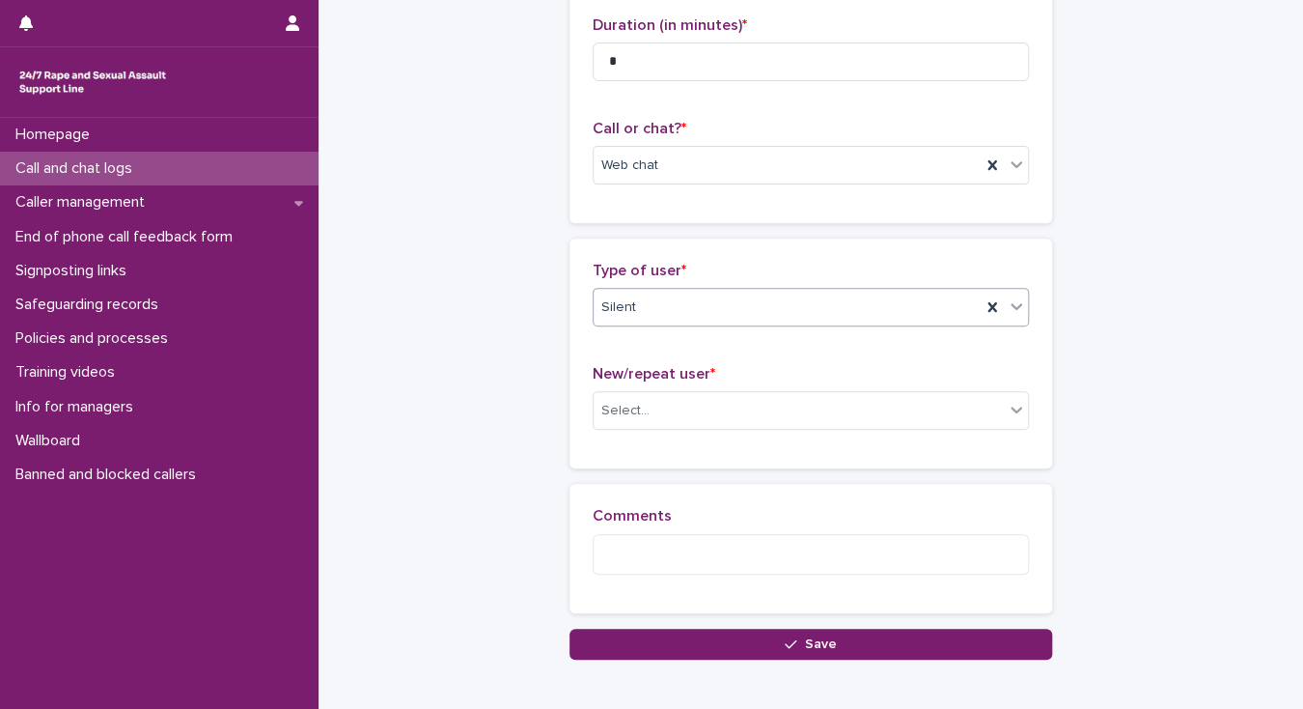
scroll to position [232, 0]
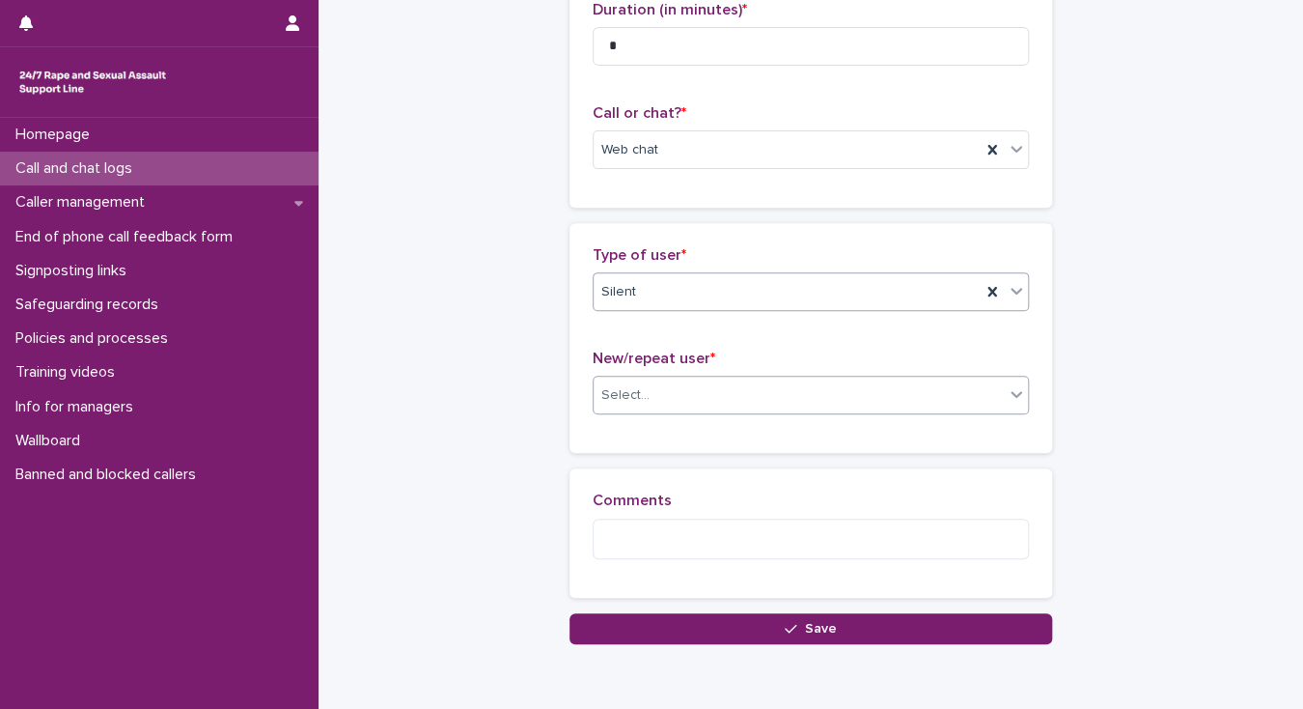
click at [654, 400] on div "Select..." at bounding box center [799, 395] width 410 height 32
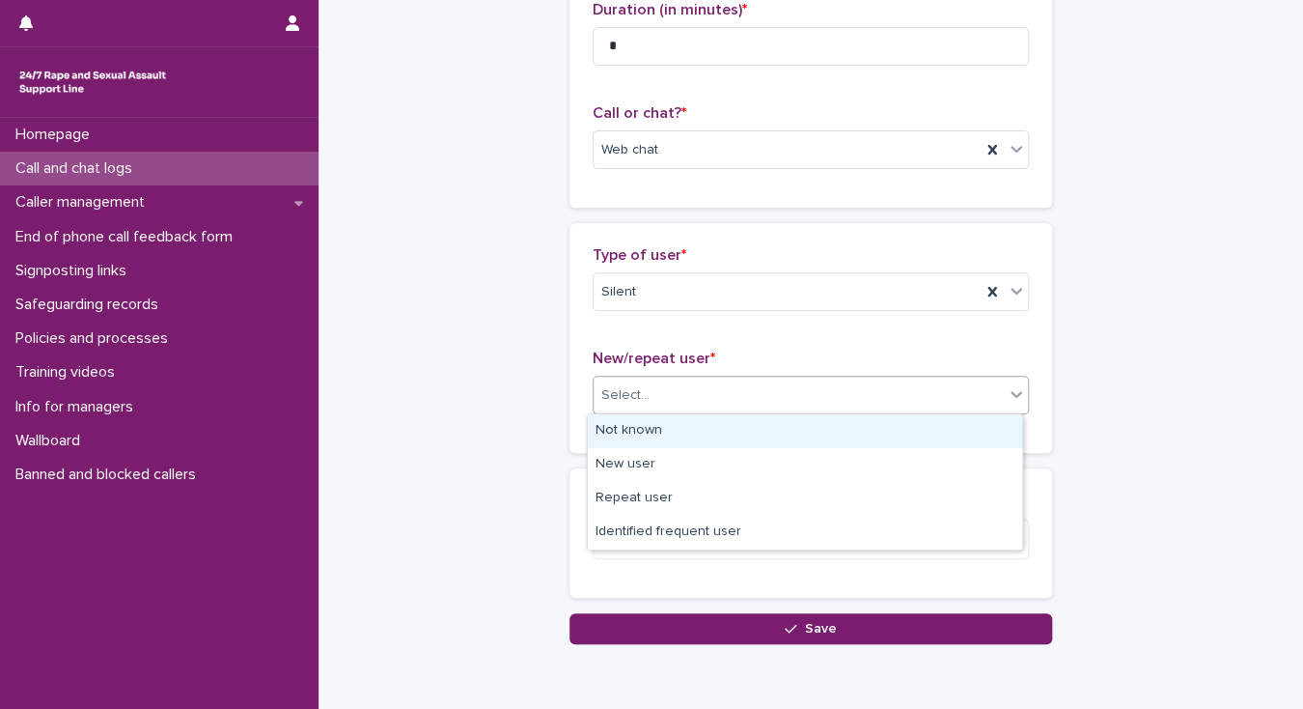
click at [656, 425] on div "Not known" at bounding box center [805, 431] width 434 height 34
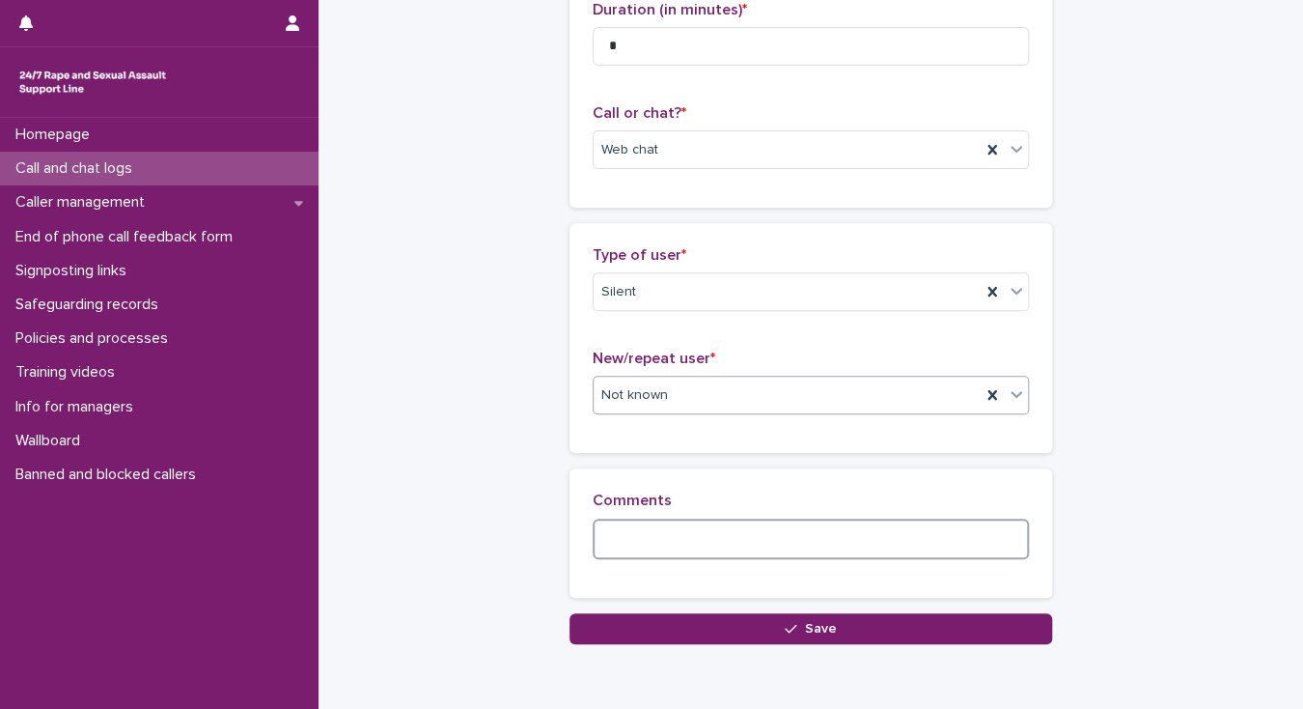
click at [631, 537] on textarea at bounding box center [811, 539] width 436 height 42
paste textarea "**********"
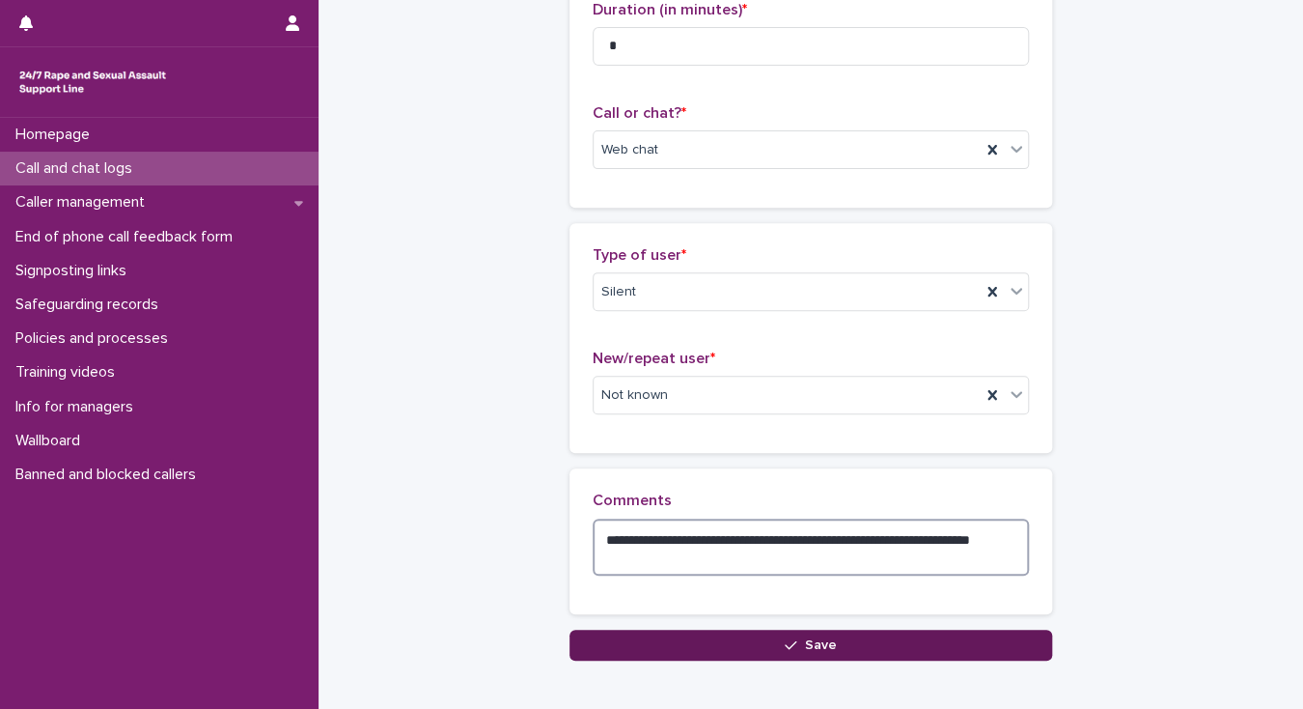
type textarea "**********"
click at [675, 649] on button "Save" at bounding box center [811, 644] width 483 height 31
